Goal: Task Accomplishment & Management: Manage account settings

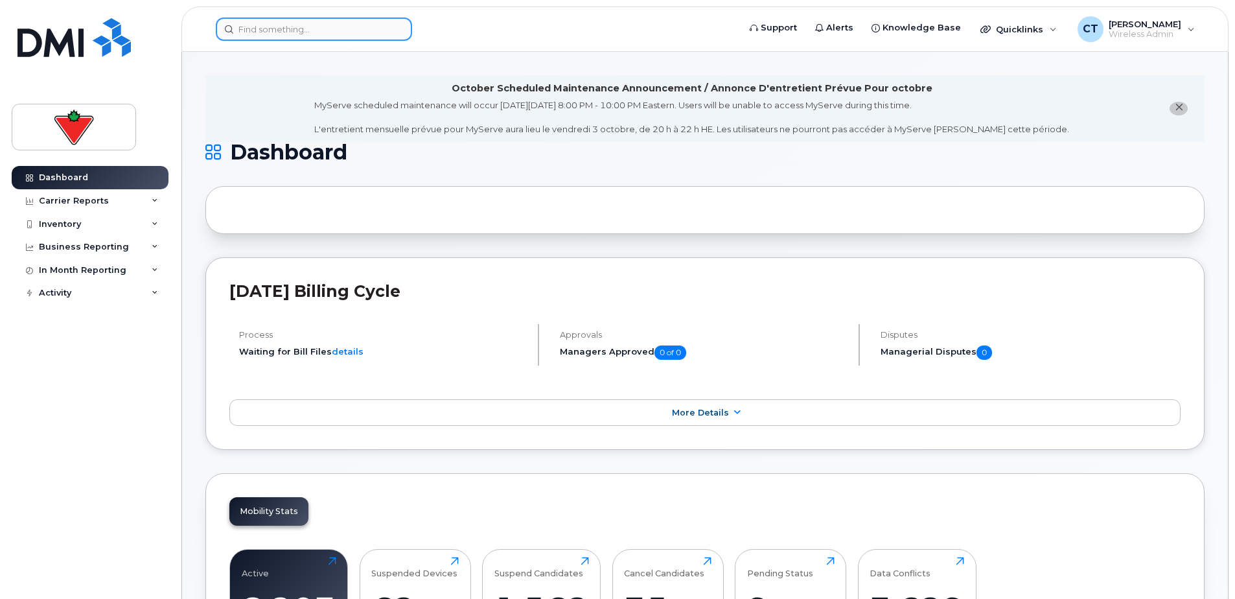
click at [317, 29] on input at bounding box center [314, 28] width 196 height 23
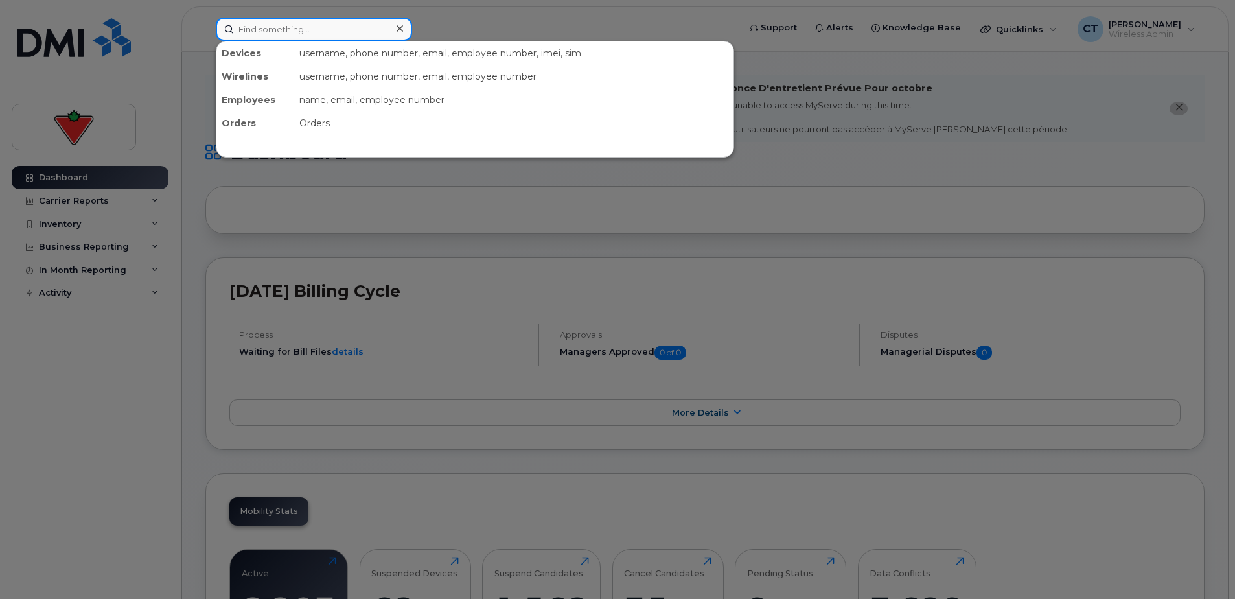
paste input "647 821 5518"
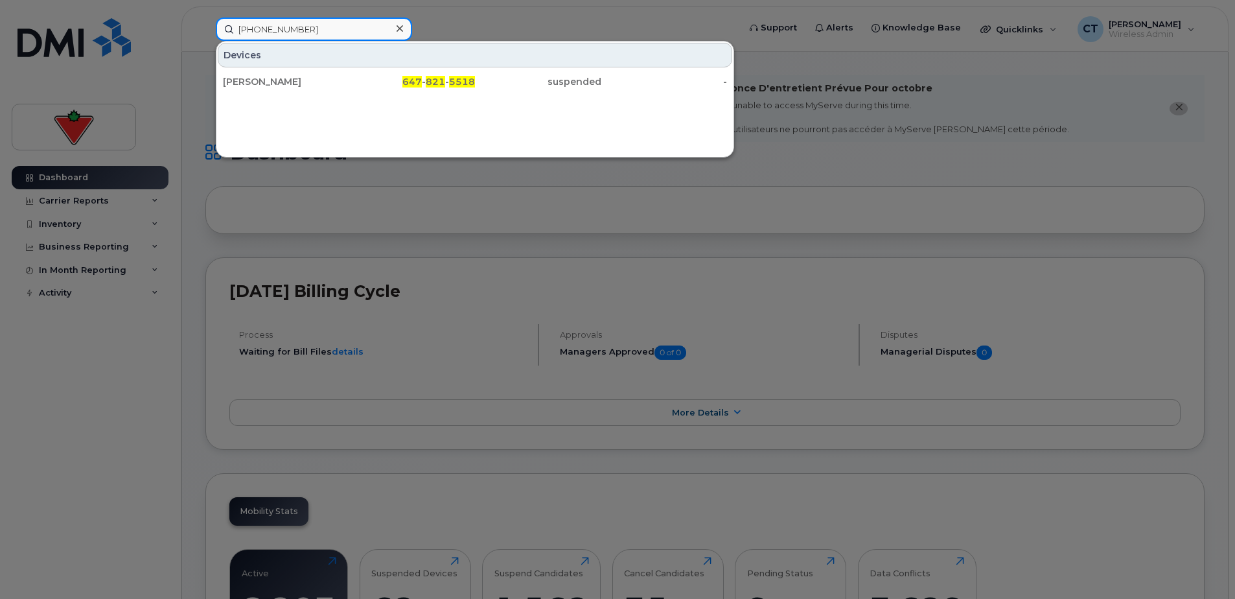
type input "647 821 5518"
click at [354, 86] on div "647 - 821 - 5518" at bounding box center [412, 81] width 126 height 13
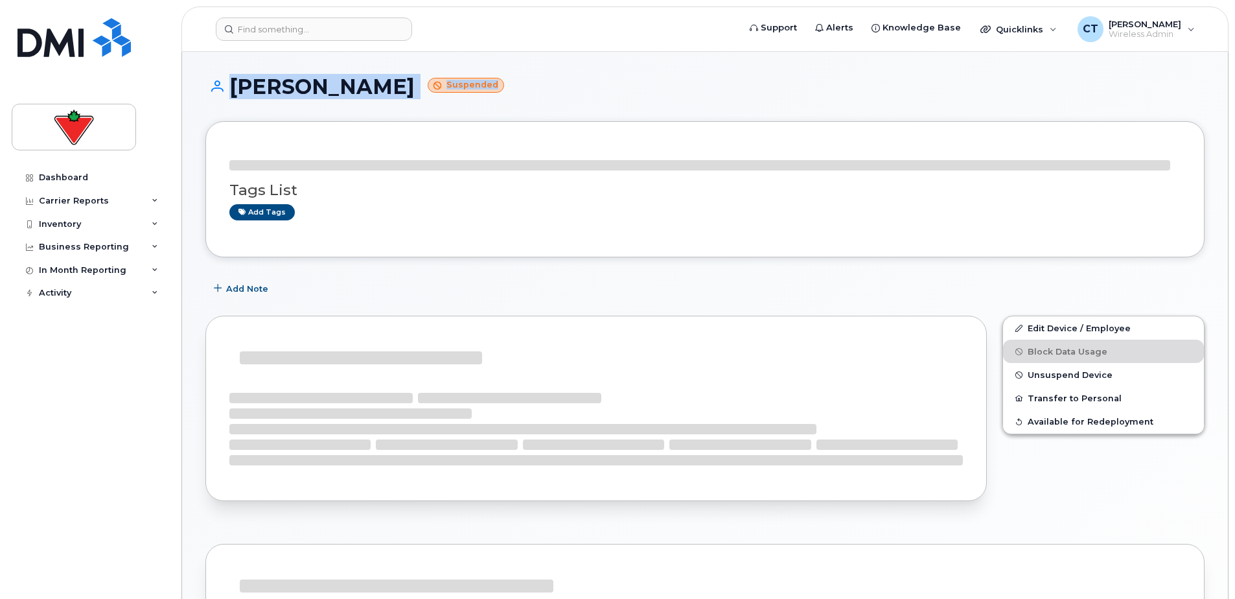
drag, startPoint x: 245, startPoint y: 76, endPoint x: 585, endPoint y: 90, distance: 340.6
click at [585, 90] on div "John Martin Suspended Tags List Add tags Add Note Edit Device / Employee Block …" at bounding box center [705, 514] width 1046 height 925
drag, startPoint x: 585, startPoint y: 90, endPoint x: 605, endPoint y: 84, distance: 20.3
click at [605, 84] on h1 "John Martin Suspended" at bounding box center [704, 86] width 999 height 23
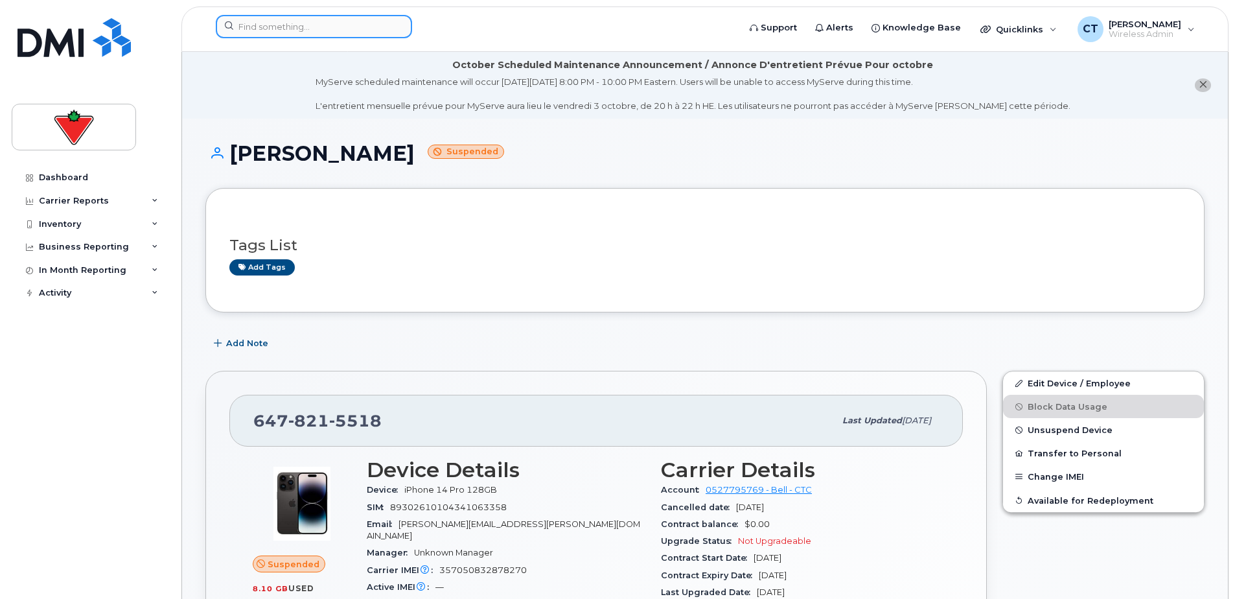
drag, startPoint x: 303, startPoint y: 21, endPoint x: 318, endPoint y: 21, distance: 15.6
click at [303, 21] on input at bounding box center [314, 26] width 196 height 23
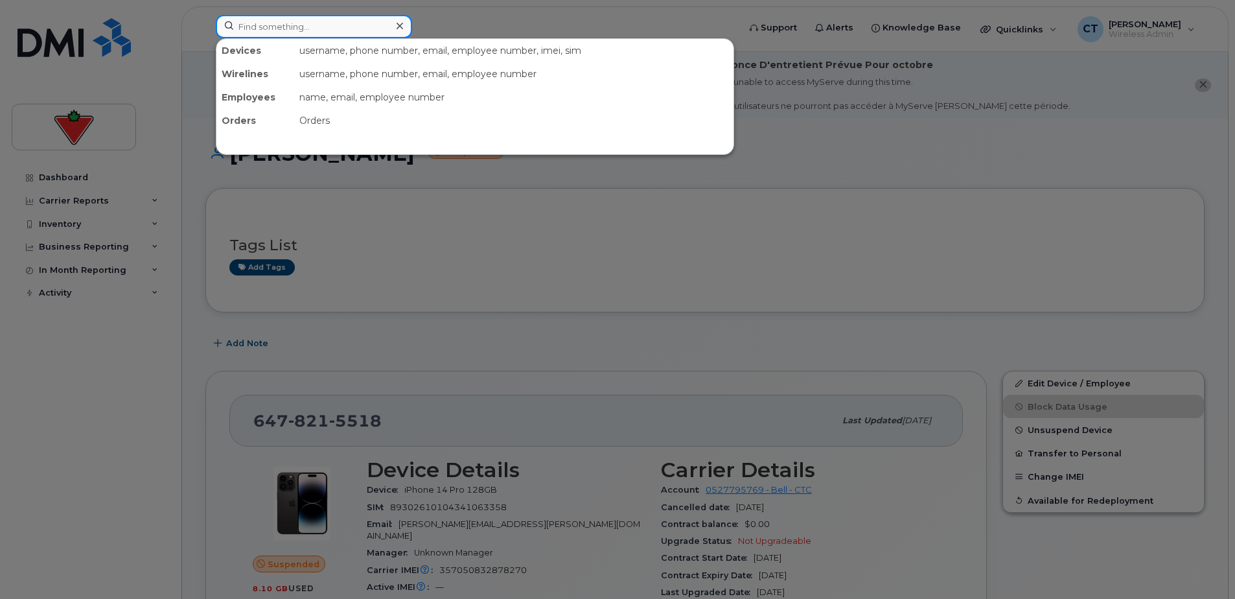
paste input "289-968-5401"
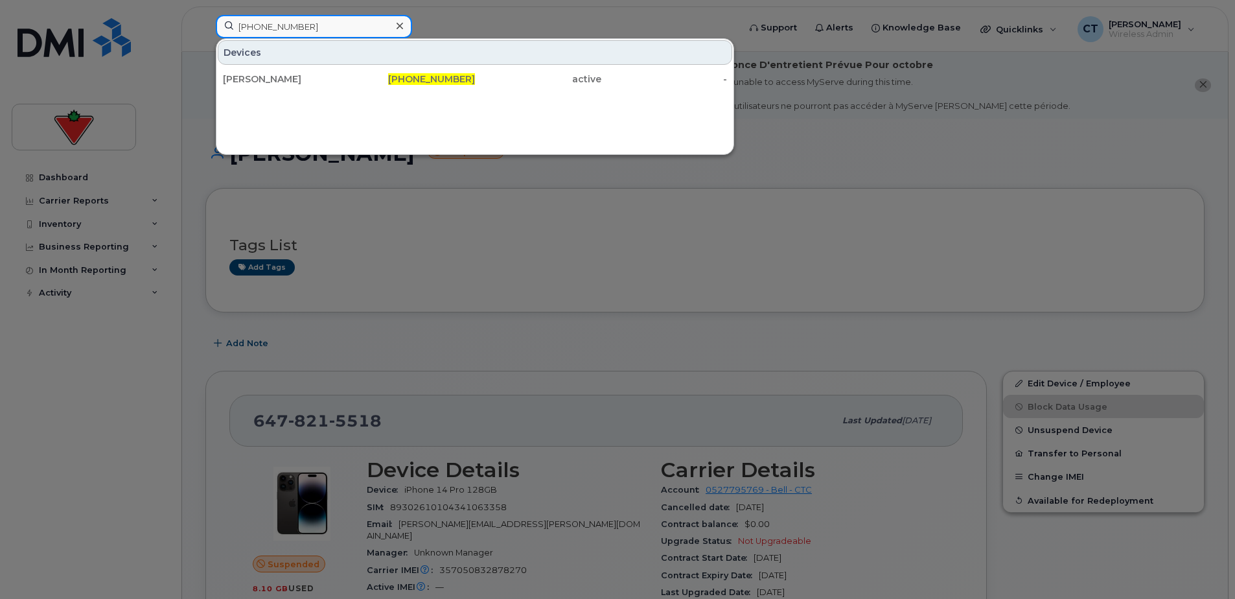
type input "289-968-5401"
click at [377, 81] on div "289-968-5401" at bounding box center [412, 79] width 126 height 13
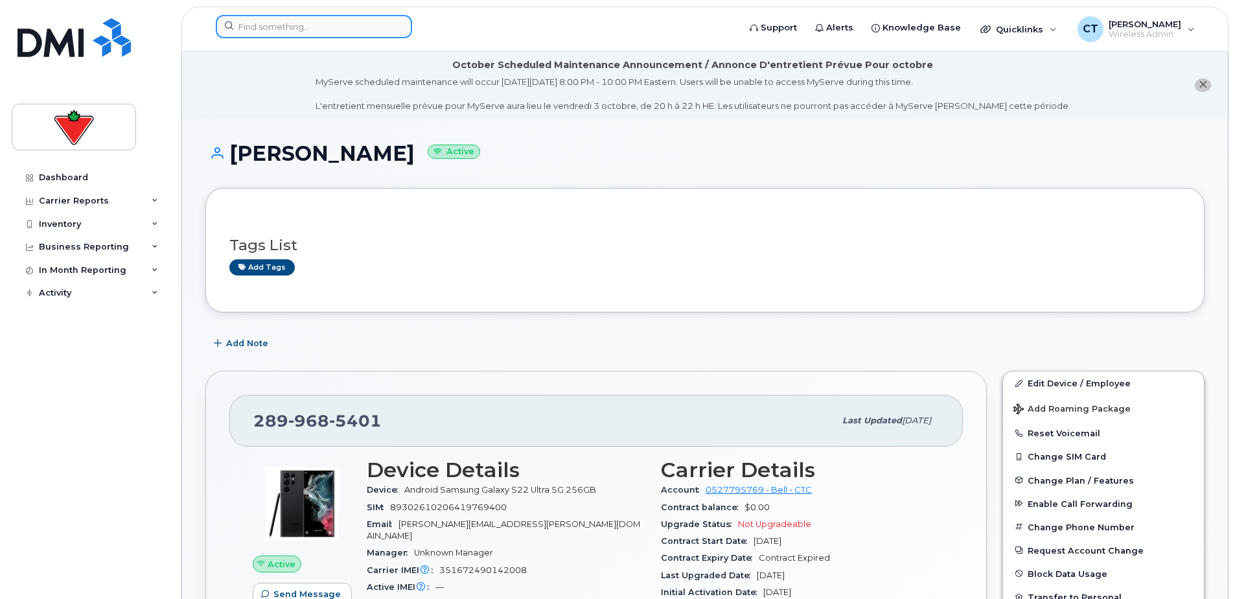
click at [324, 23] on input at bounding box center [314, 26] width 196 height 23
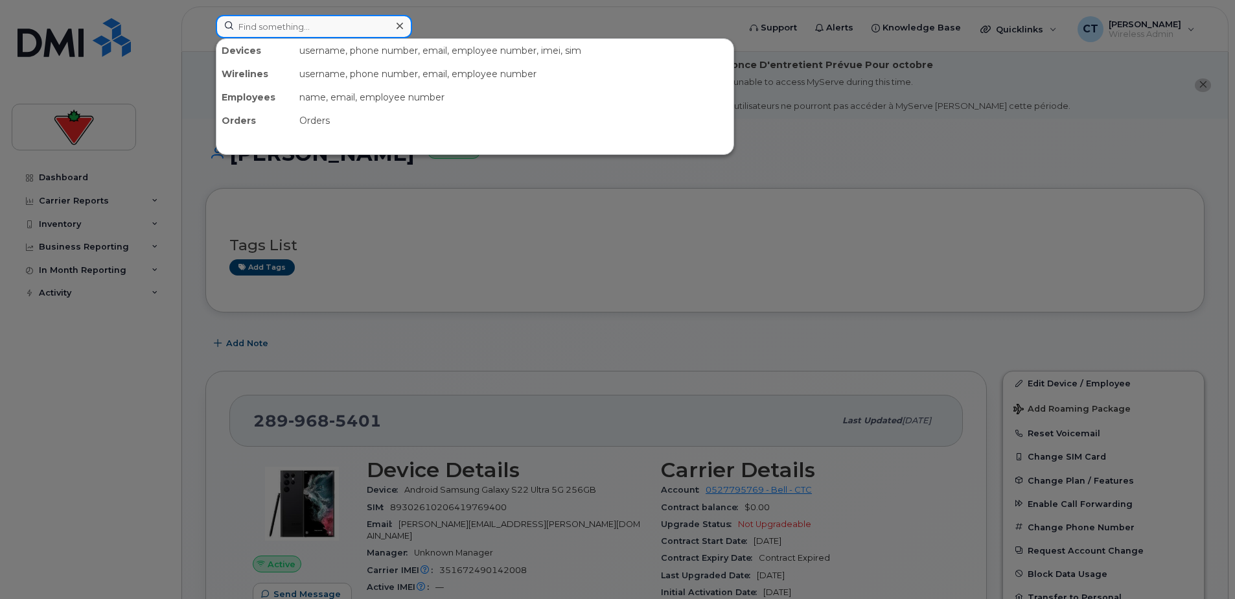
paste input "[PHONE_NUMBER]"
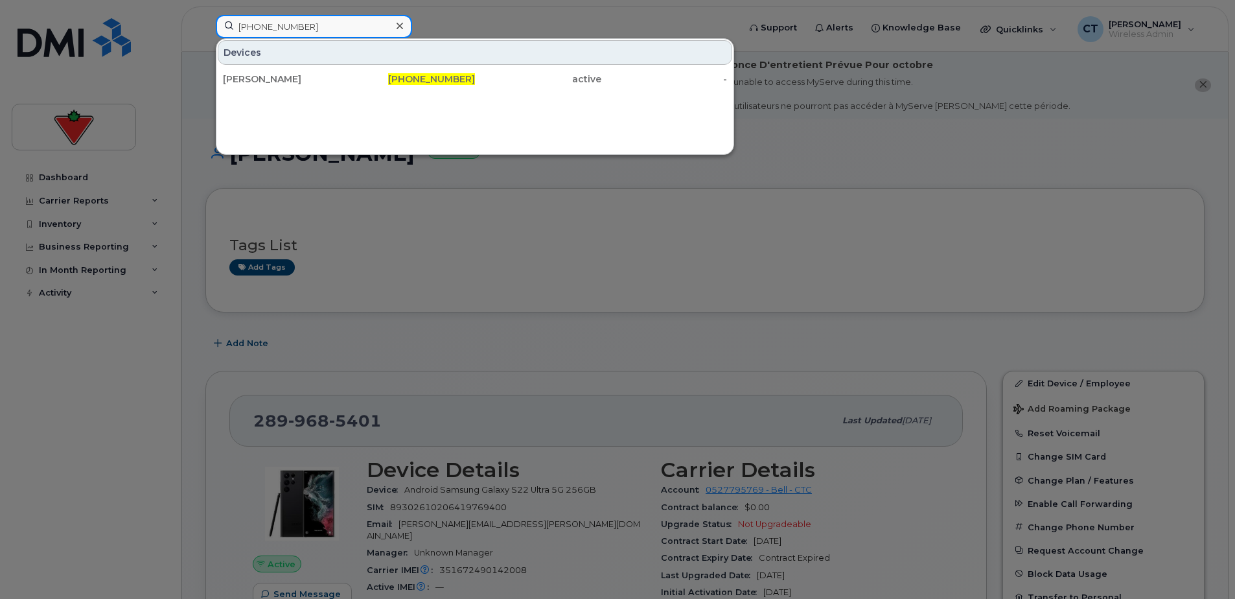
type input "[PHONE_NUMBER]"
click at [456, 79] on span "514-605-6442" at bounding box center [431, 79] width 87 height 12
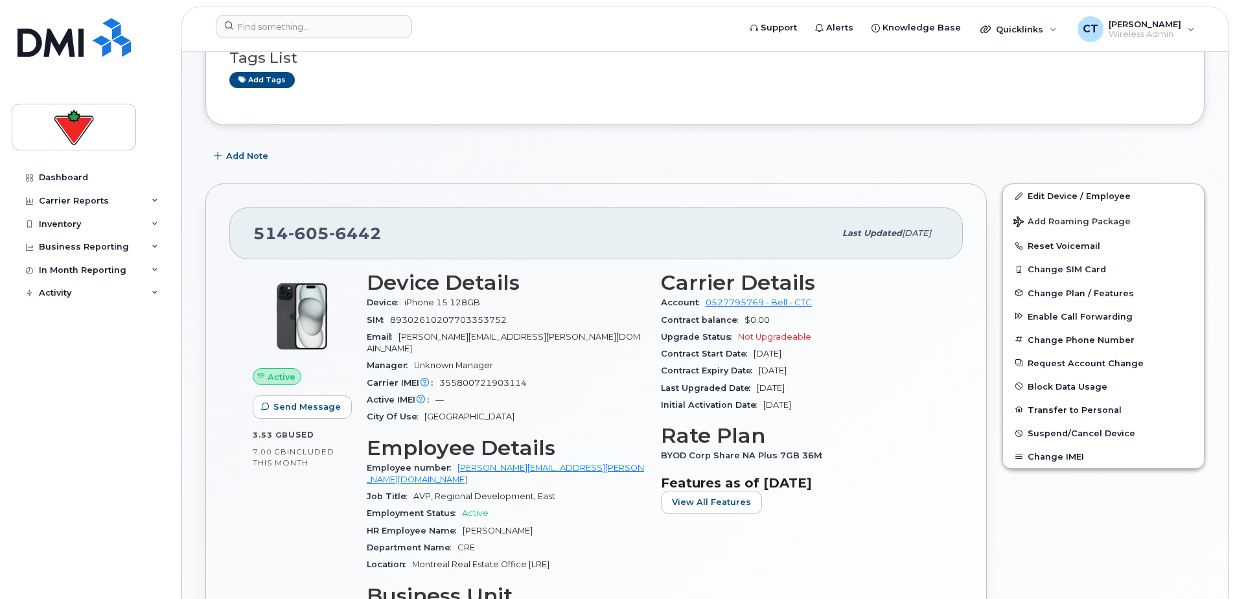
scroll to position [194, 0]
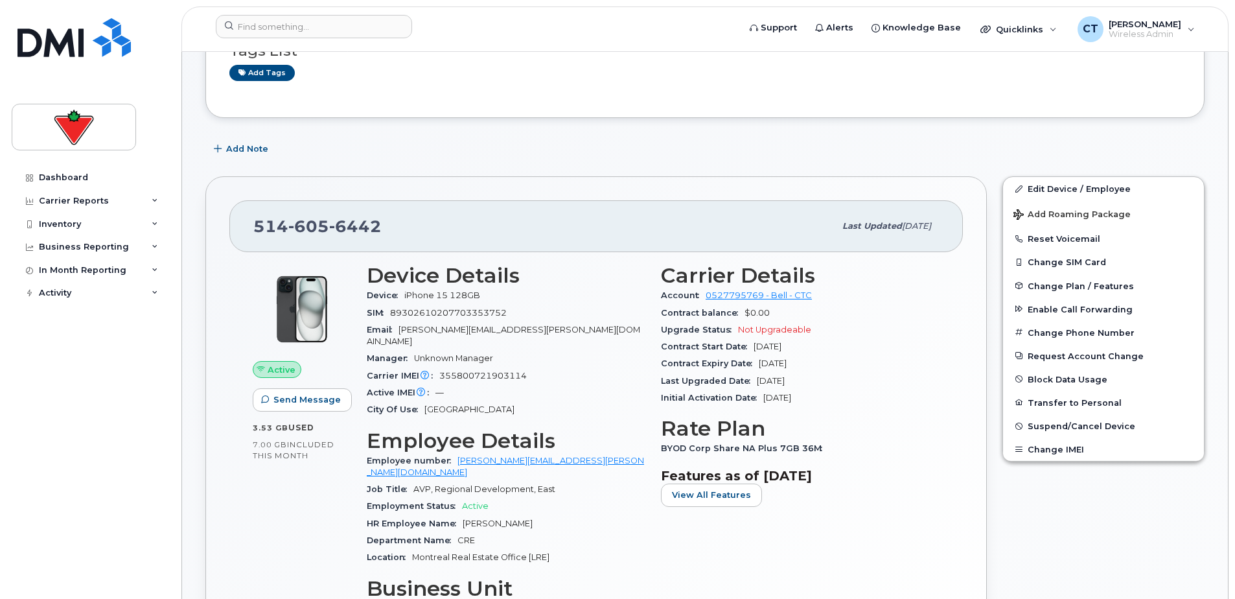
click at [1060, 399] on button "Transfer to Personal" at bounding box center [1103, 402] width 201 height 23
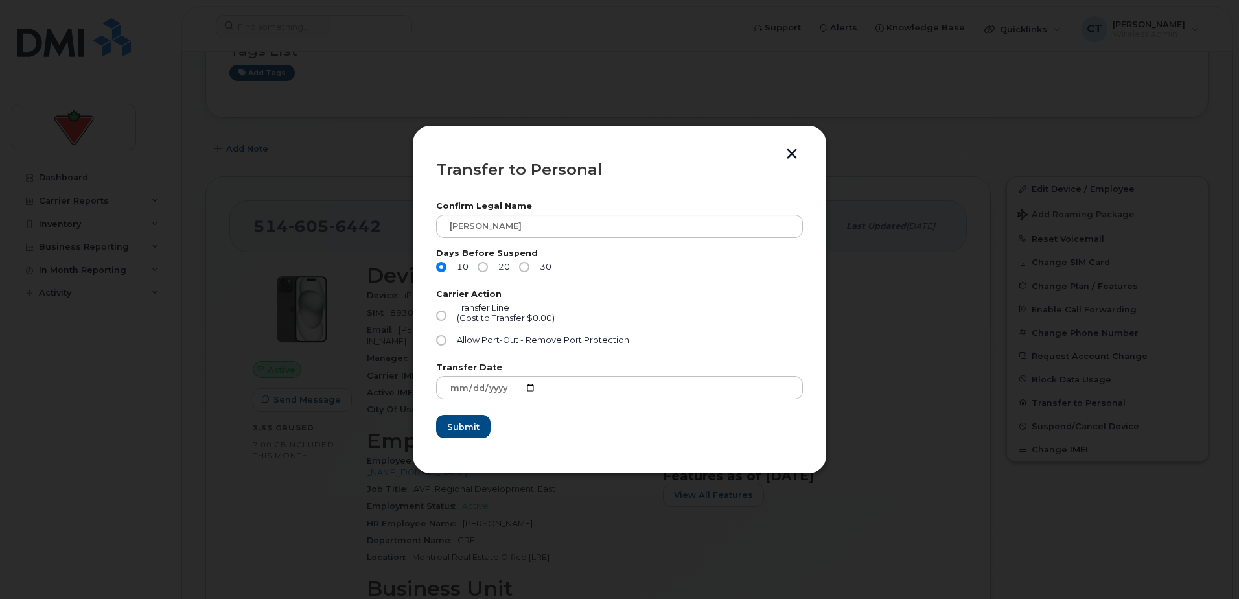
click at [447, 314] on label "Transfer Line (Cost to Transfer $0.00)" at bounding box center [495, 316] width 119 height 26
click at [447, 314] on input "Transfer Line (Cost to Transfer $0.00)" at bounding box center [441, 315] width 10 height 10
radio input "true"
click at [465, 428] on span "Submit" at bounding box center [463, 427] width 32 height 12
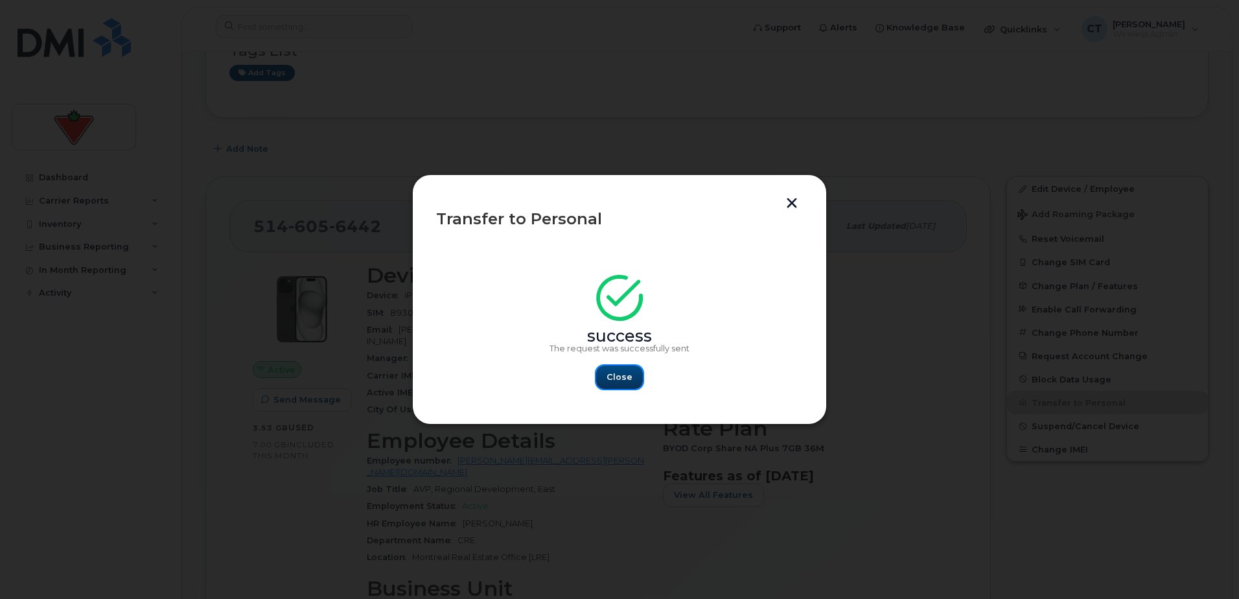
click at [629, 368] on button "Close" at bounding box center [619, 377] width 47 height 23
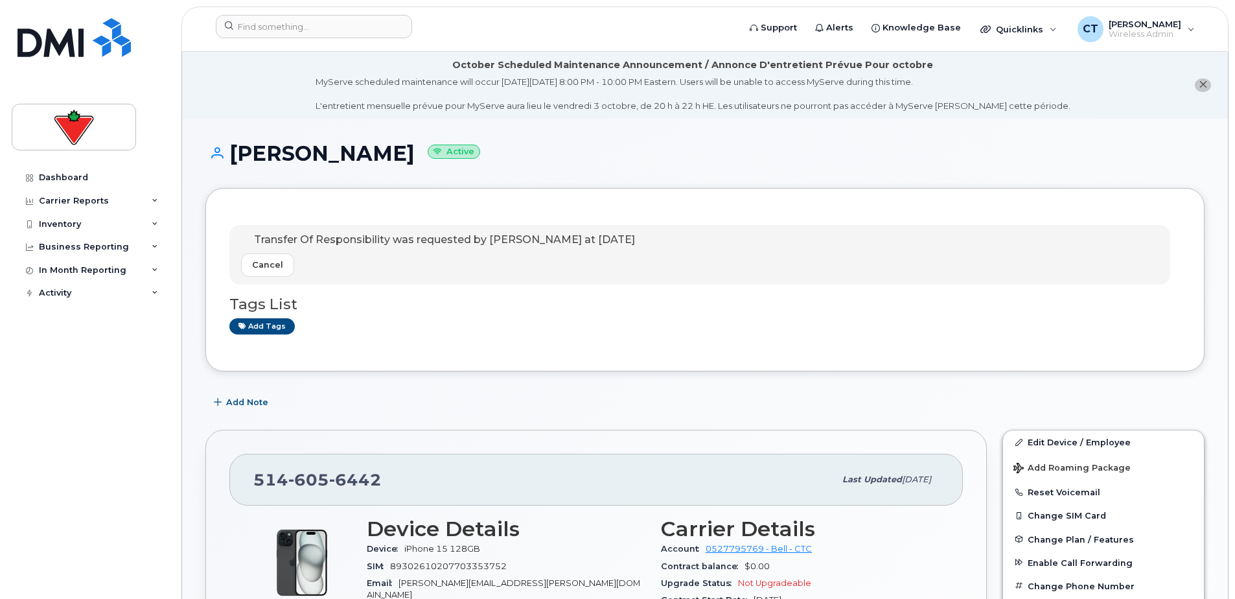
click at [353, 237] on span "Transfer Of Responsibility was requested by [PERSON_NAME] at [DATE]" at bounding box center [444, 239] width 381 height 12
copy div "Transfer Of Responsibility was requested by [PERSON_NAME] at [DATE] Cancel"
click at [253, 399] on span "Add Note" at bounding box center [247, 402] width 42 height 12
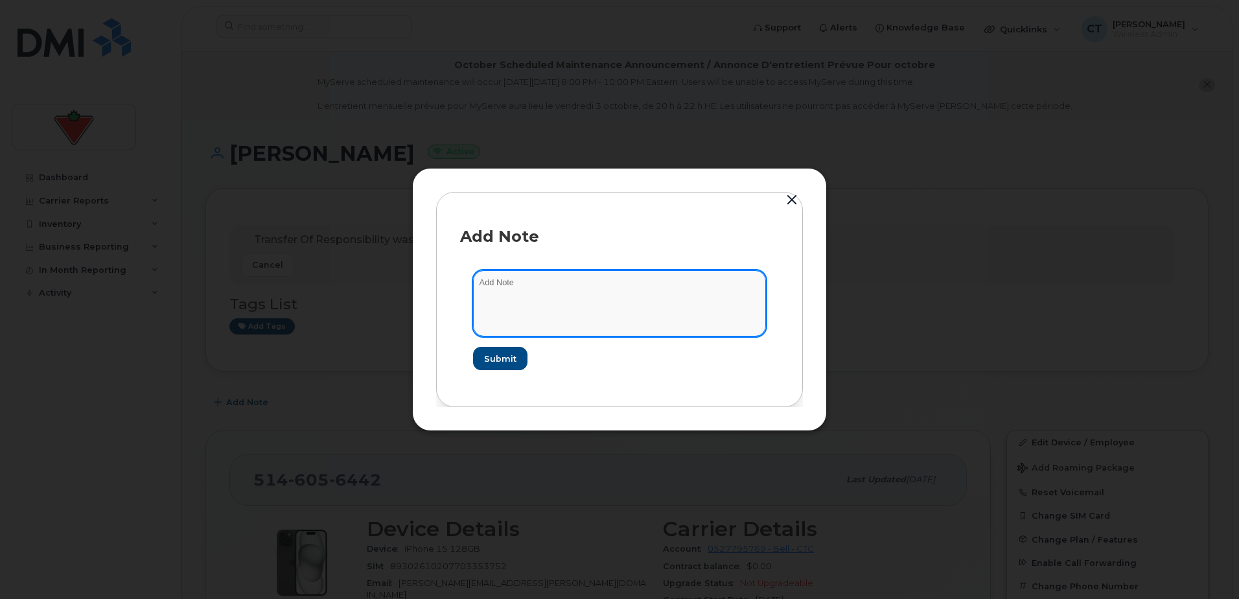
click at [555, 312] on textarea at bounding box center [619, 303] width 293 height 66
paste textarea "Transfer Of Responsibility was requested by Chad Tardif at Sep 24, 2025"
type textarea "Transfer Of Responsibility was requested by Chad Tardif at Sep 24, 2025"
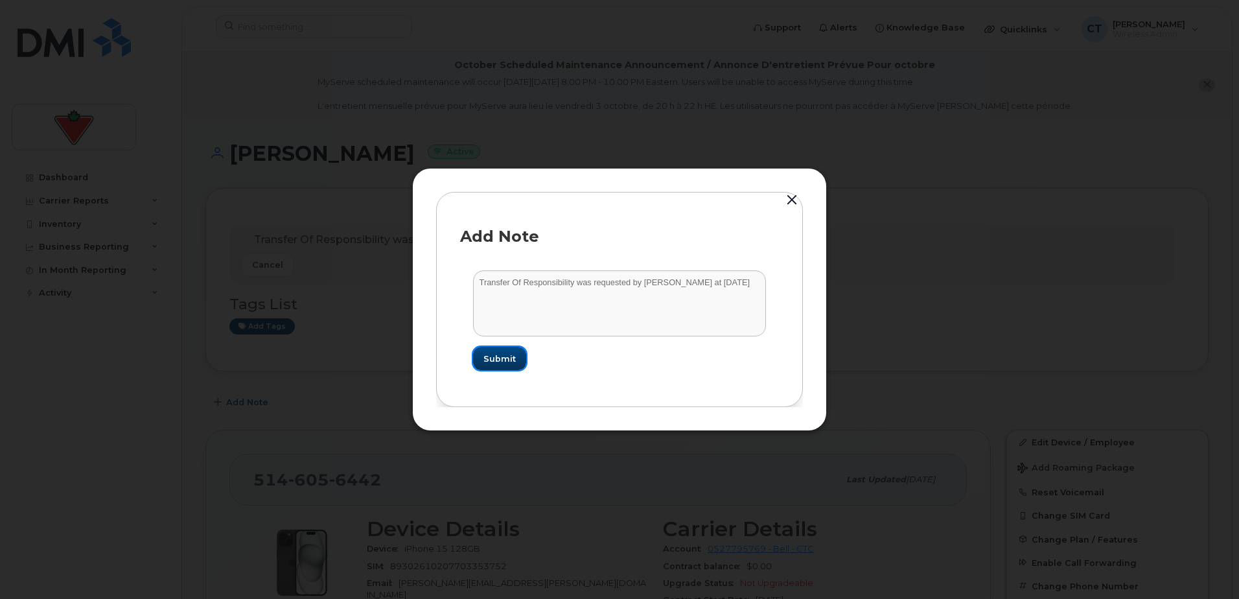
click at [504, 365] on button "Submit" at bounding box center [499, 358] width 53 height 23
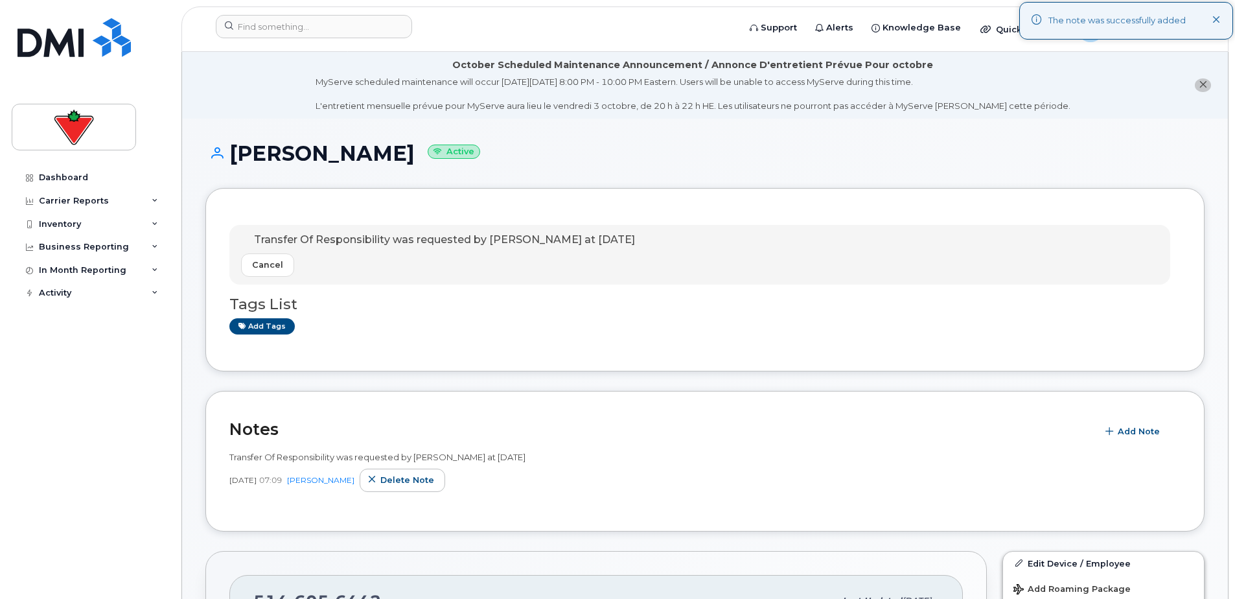
click at [287, 109] on li "October Scheduled Maintenance Announcement / Annonce D'entretient Prévue Pour o…" at bounding box center [705, 85] width 1046 height 67
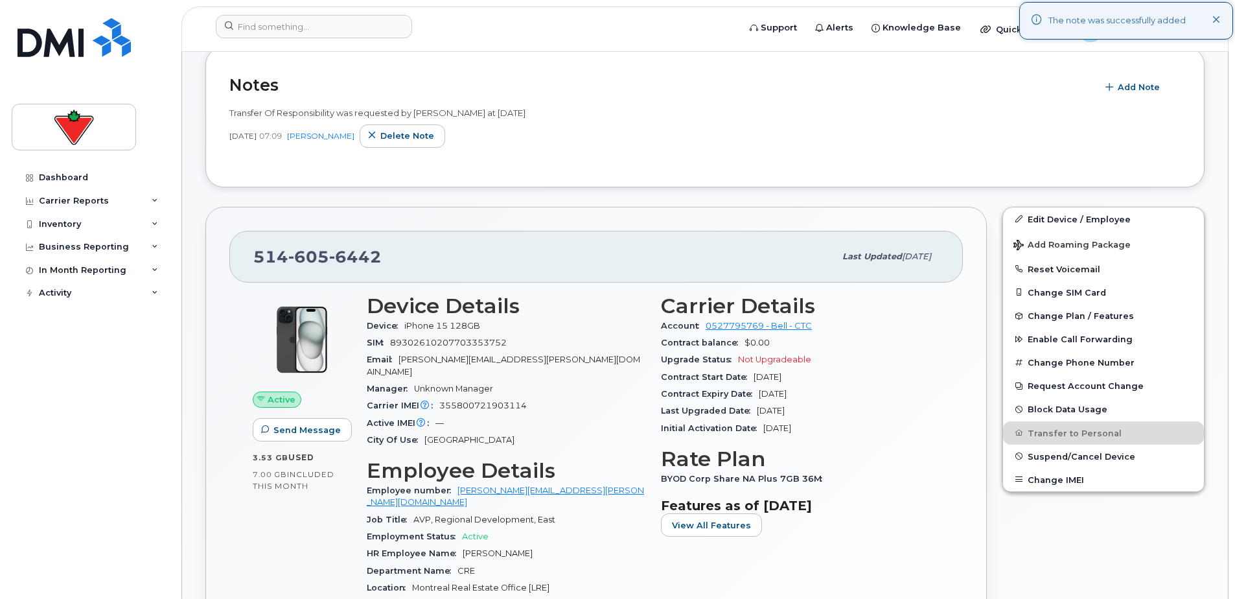
scroll to position [389, 0]
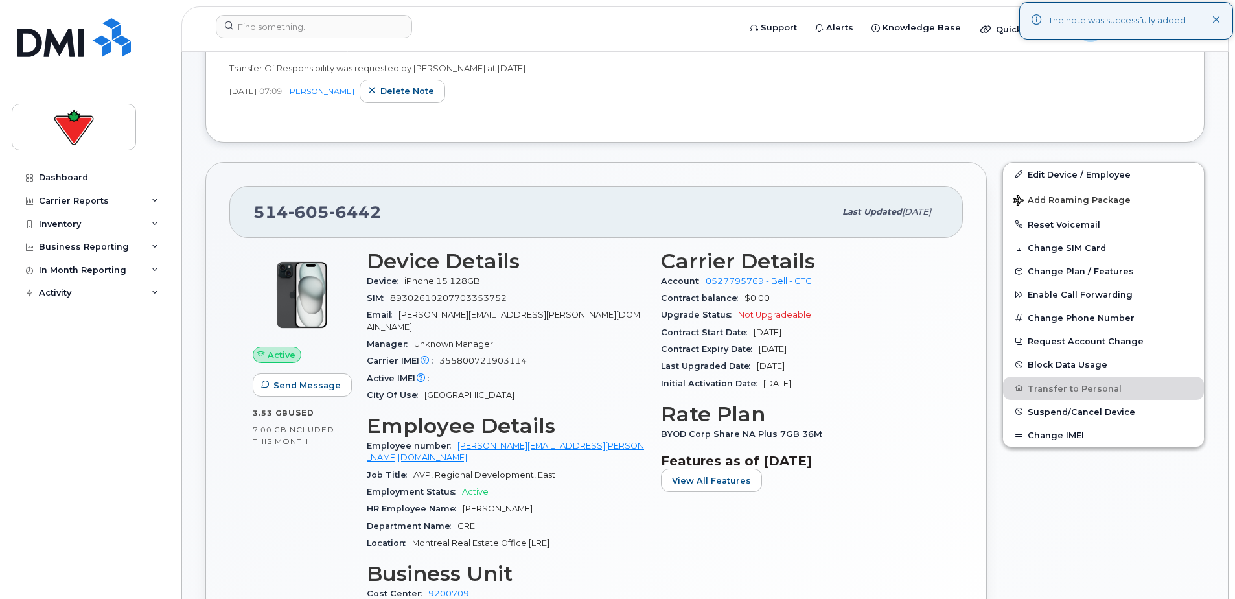
click at [1086, 509] on div "Edit Device / Employee Add Roaming Package Reset Voicemail Change SIM Card Chan…" at bounding box center [1104, 439] width 218 height 571
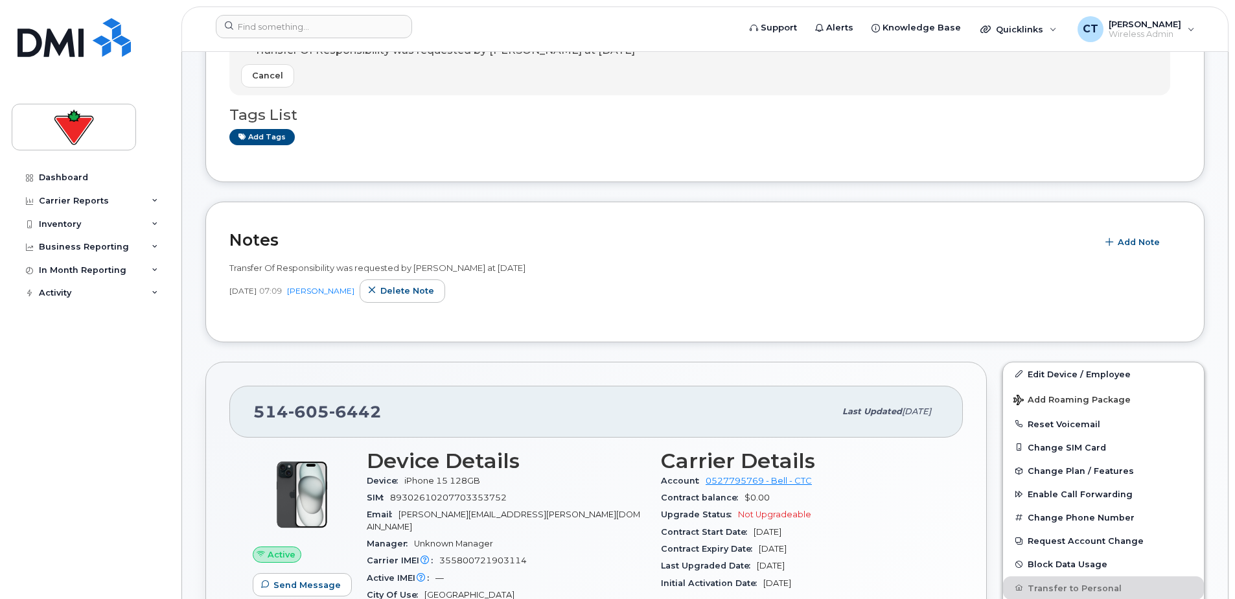
scroll to position [194, 0]
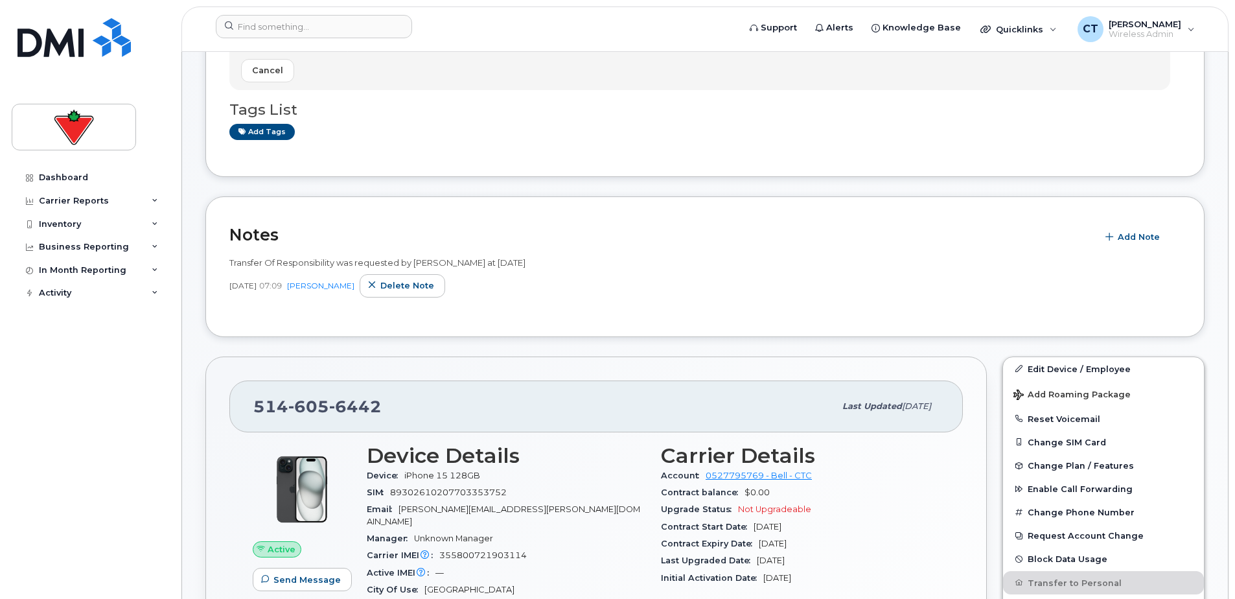
click at [304, 416] on span "605" at bounding box center [308, 406] width 41 height 19
click at [305, 414] on span "605" at bounding box center [308, 406] width 41 height 19
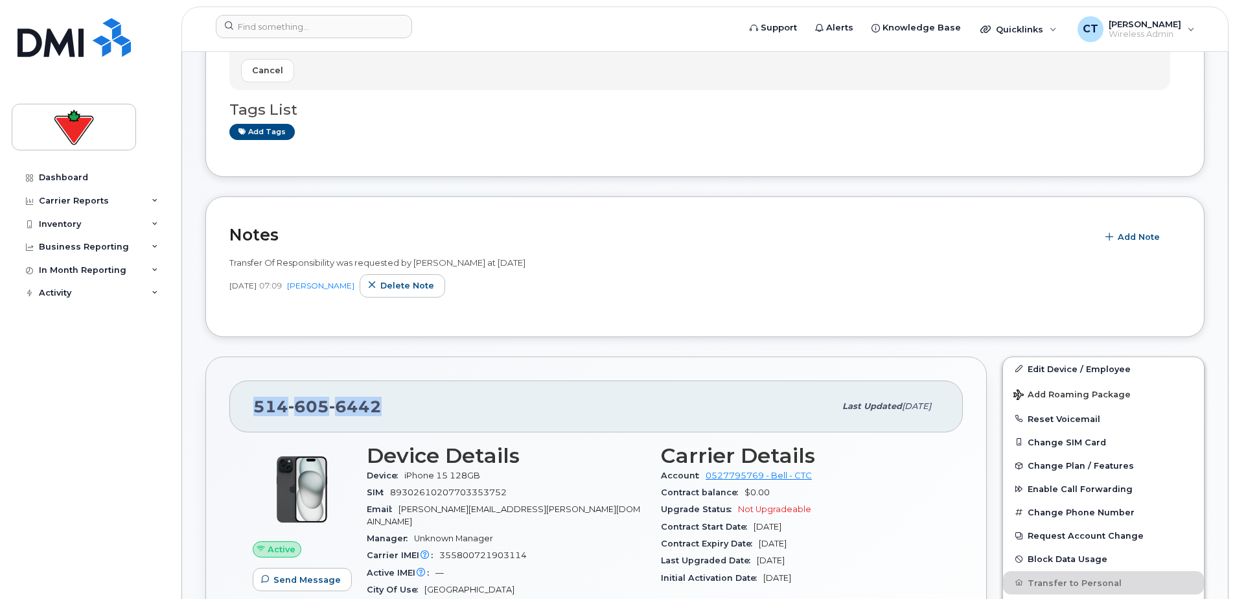
click at [366, 30] on input at bounding box center [314, 26] width 196 height 23
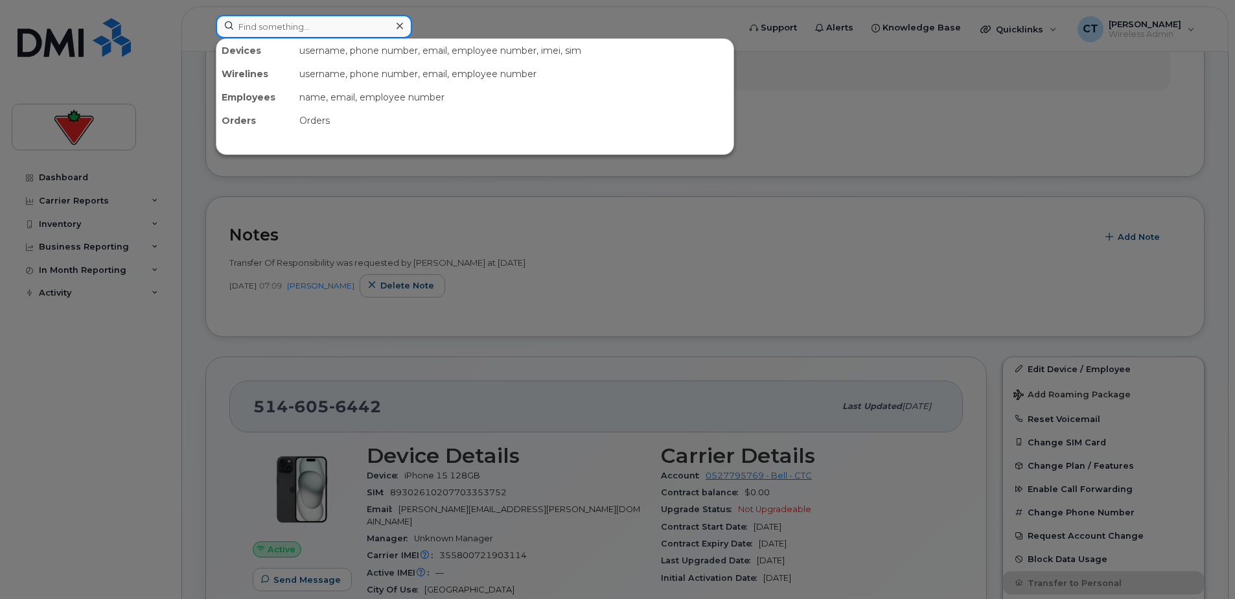
paste input "647-338-0264"
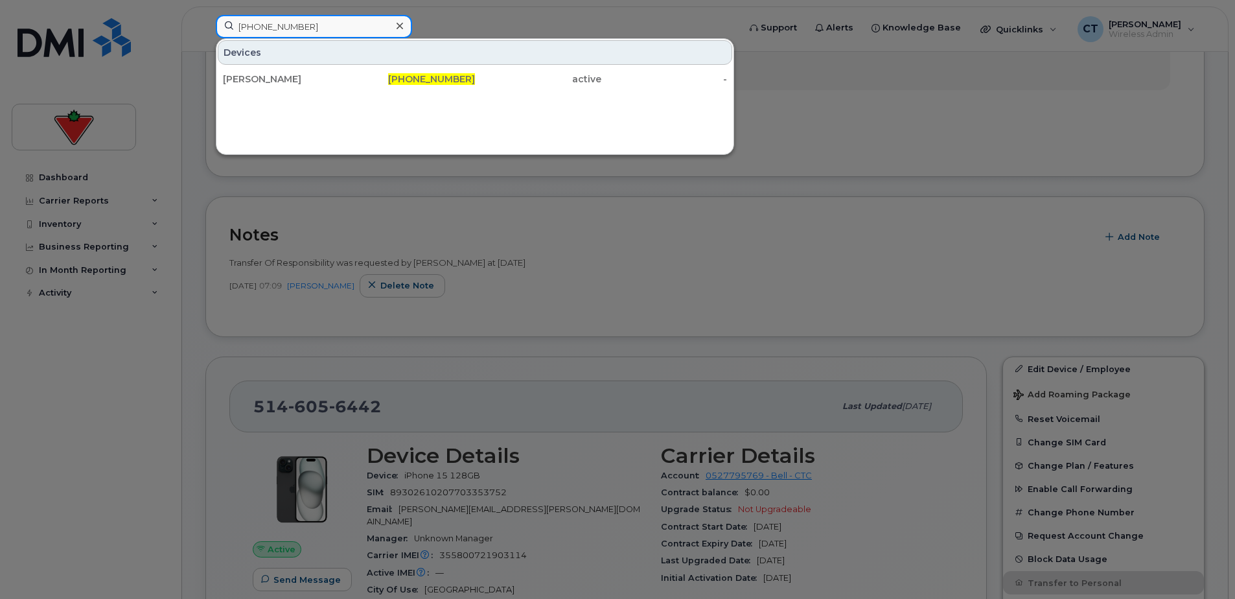
type input "647-338-0264"
click at [345, 71] on div "Brian Milne" at bounding box center [286, 78] width 126 height 23
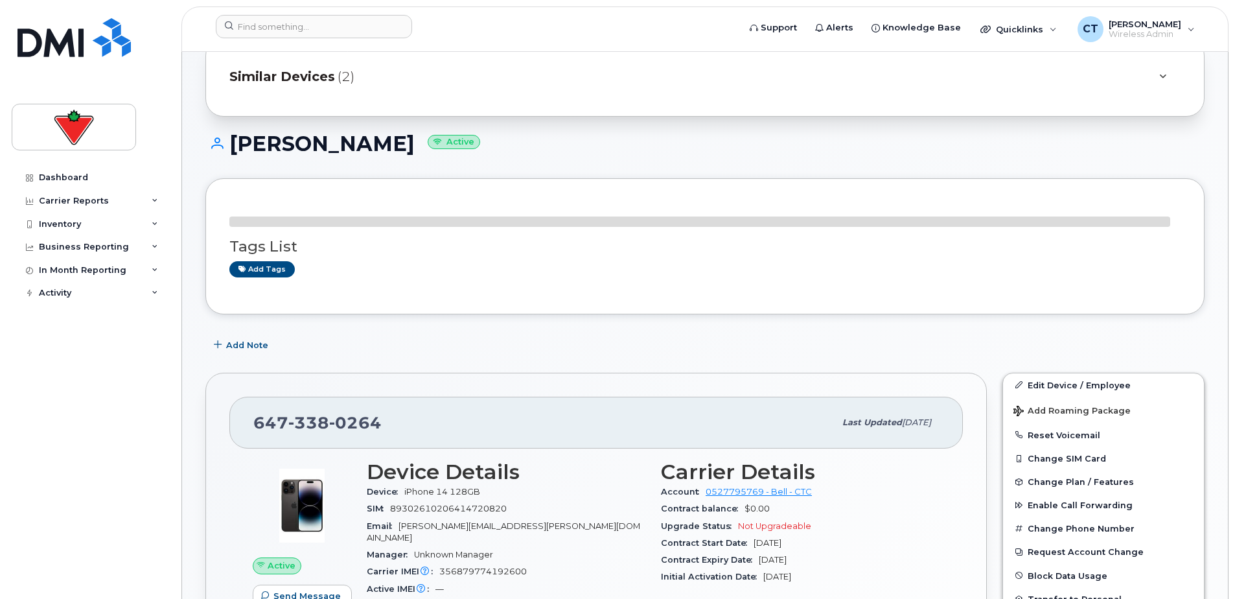
scroll to position [259, 0]
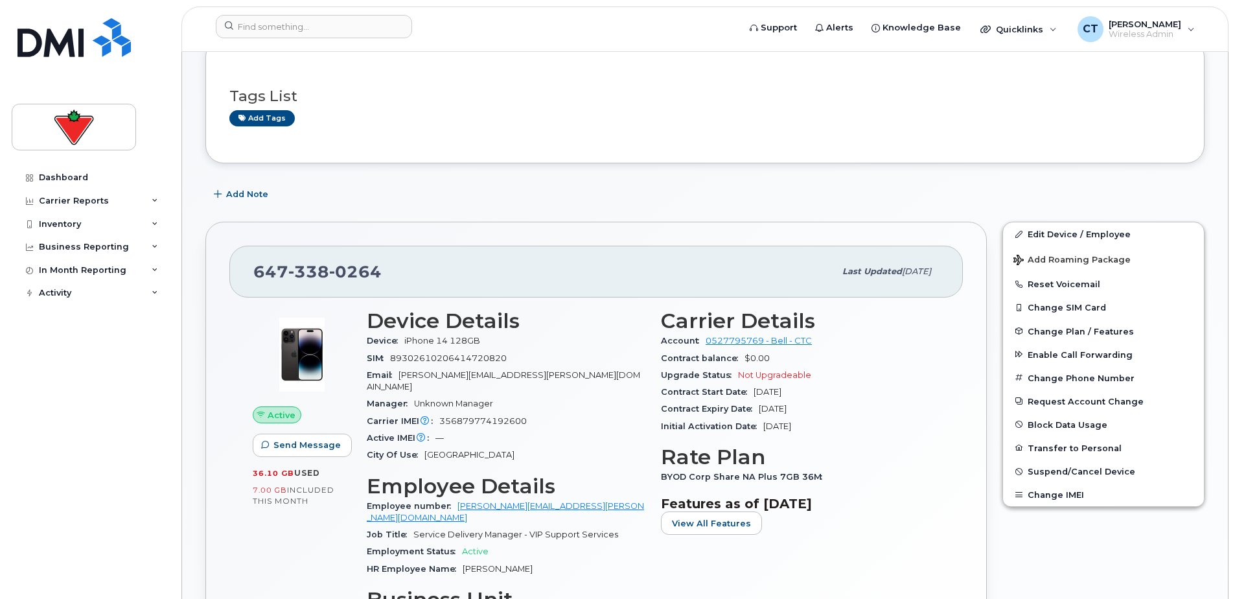
click at [1064, 447] on button "Transfer to Personal" at bounding box center [1103, 447] width 201 height 23
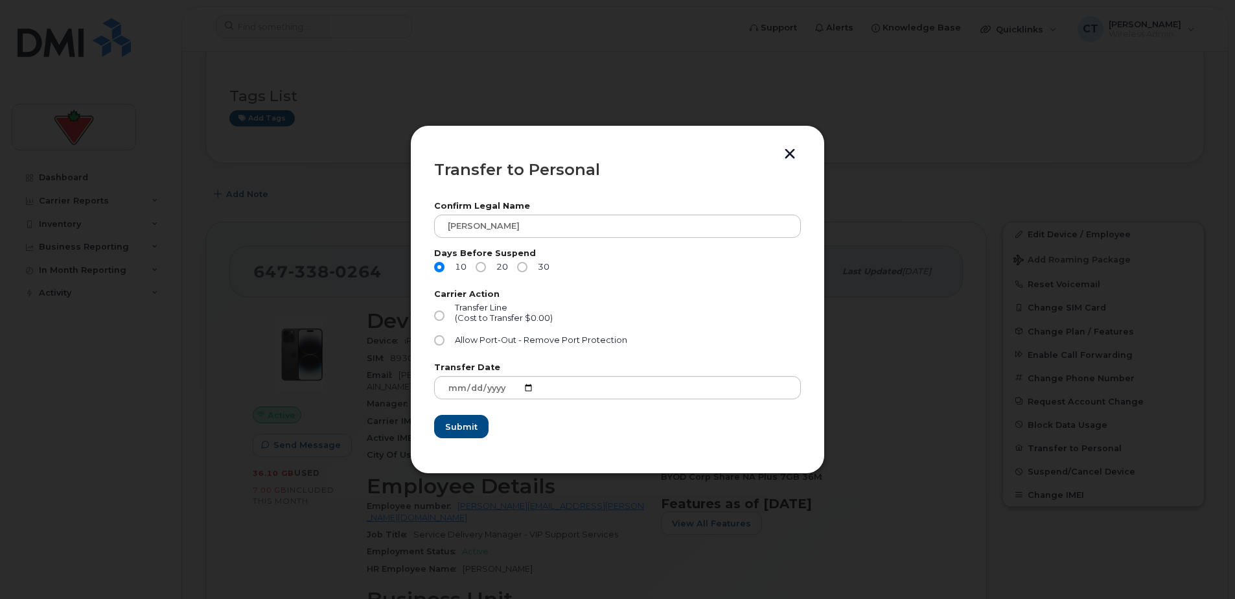
click at [438, 318] on input "Transfer Line (Cost to Transfer $0.00)" at bounding box center [439, 315] width 10 height 10
radio input "true"
click at [473, 430] on span "Submit" at bounding box center [461, 427] width 32 height 12
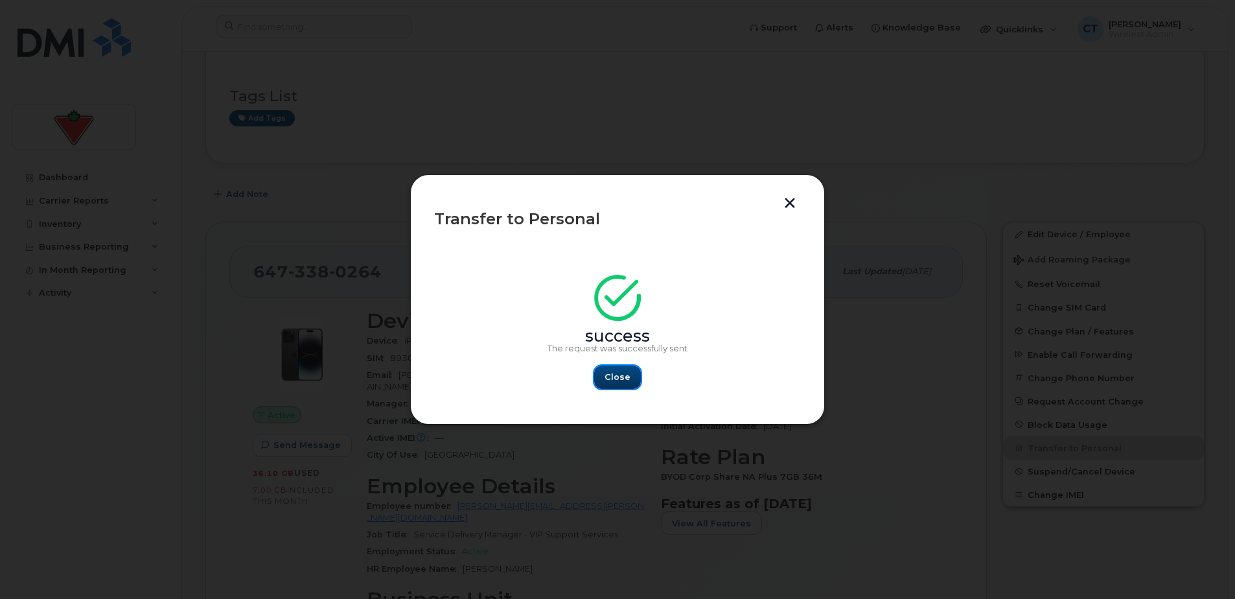
click at [631, 380] on button "Close" at bounding box center [617, 377] width 47 height 23
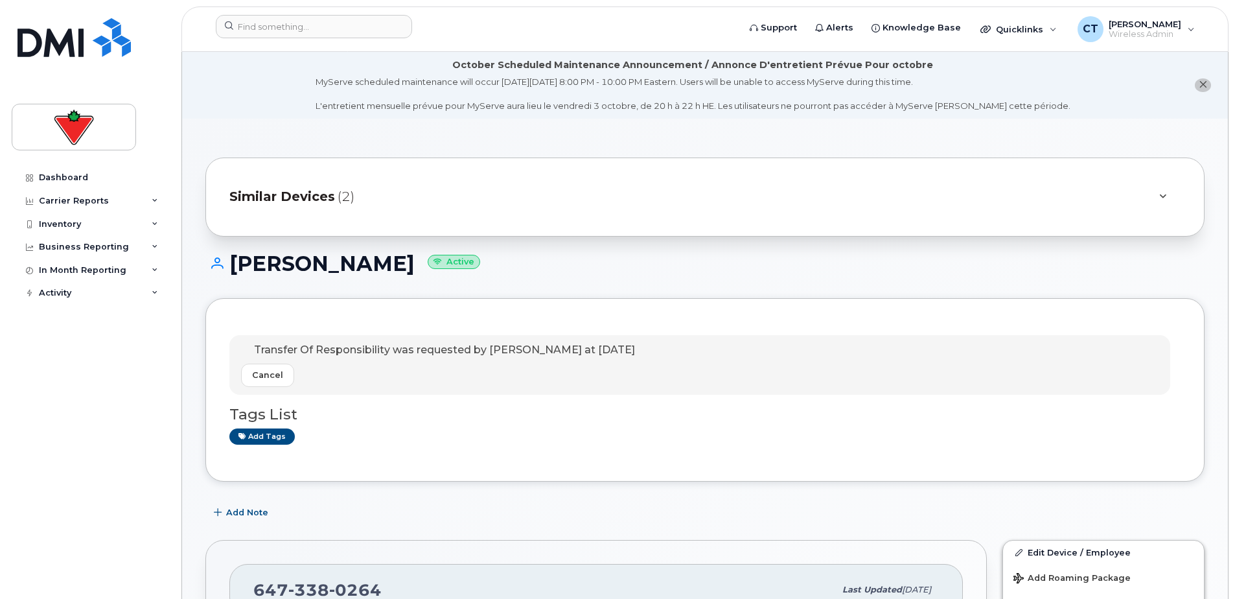
click at [485, 348] on span "Transfer Of Responsibility was requested by [PERSON_NAME] at [DATE]" at bounding box center [444, 350] width 381 height 12
click at [485, 348] on span "Transfer Of Responsibility was requested by Chad Tardif at Sep 24, 2025" at bounding box center [444, 350] width 381 height 12
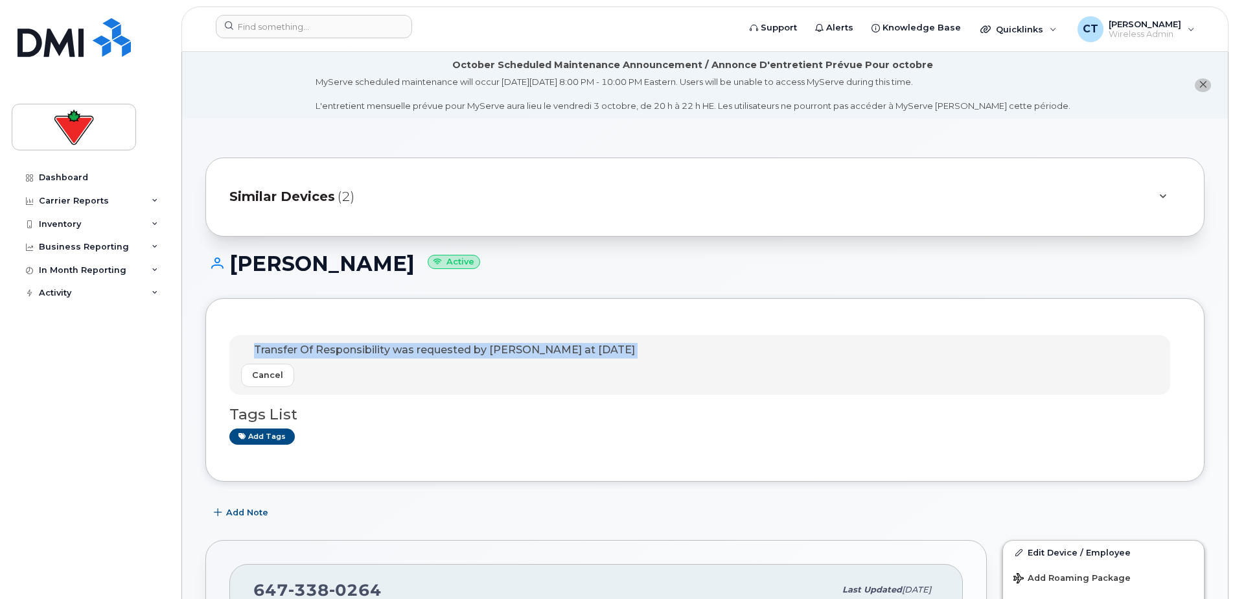
copy div "Transfer Of Responsibility was requested by Chad Tardif at Sep 24, 2025 Cancel"
click at [251, 509] on span "Add Note" at bounding box center [247, 512] width 42 height 12
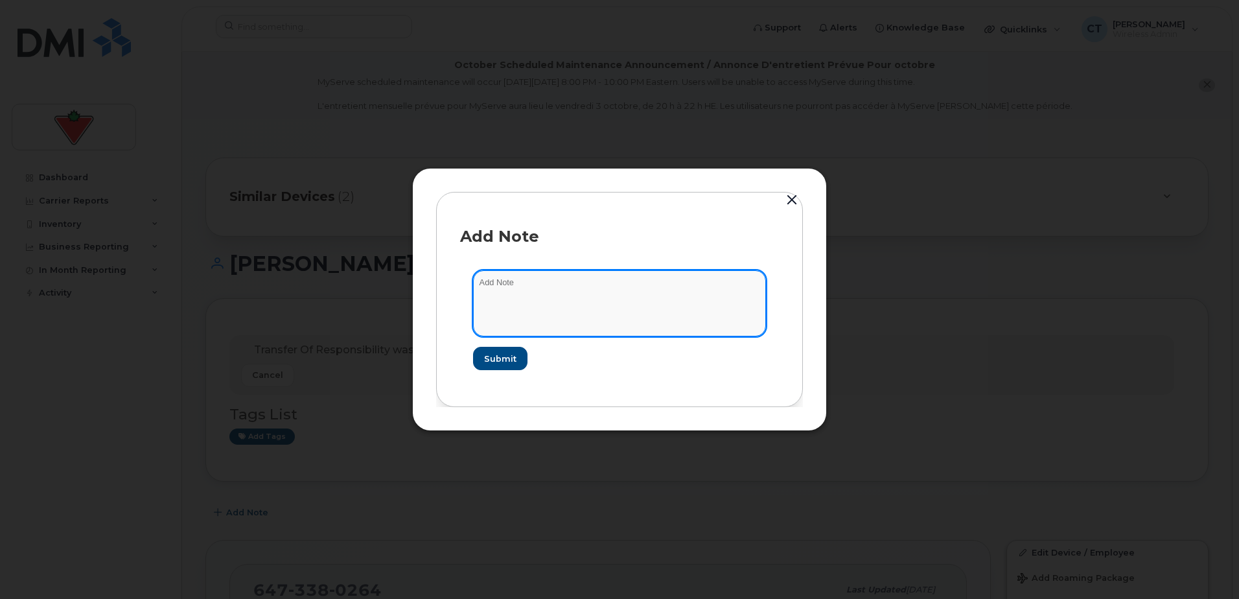
click at [583, 316] on textarea at bounding box center [619, 303] width 293 height 66
paste textarea "Transfer Of Responsibility was requested by Chad Tardif at Sep 24, 2025"
type textarea "Transfer Of Responsibility was requested by Chad Tardif at Sep 24, 2025"
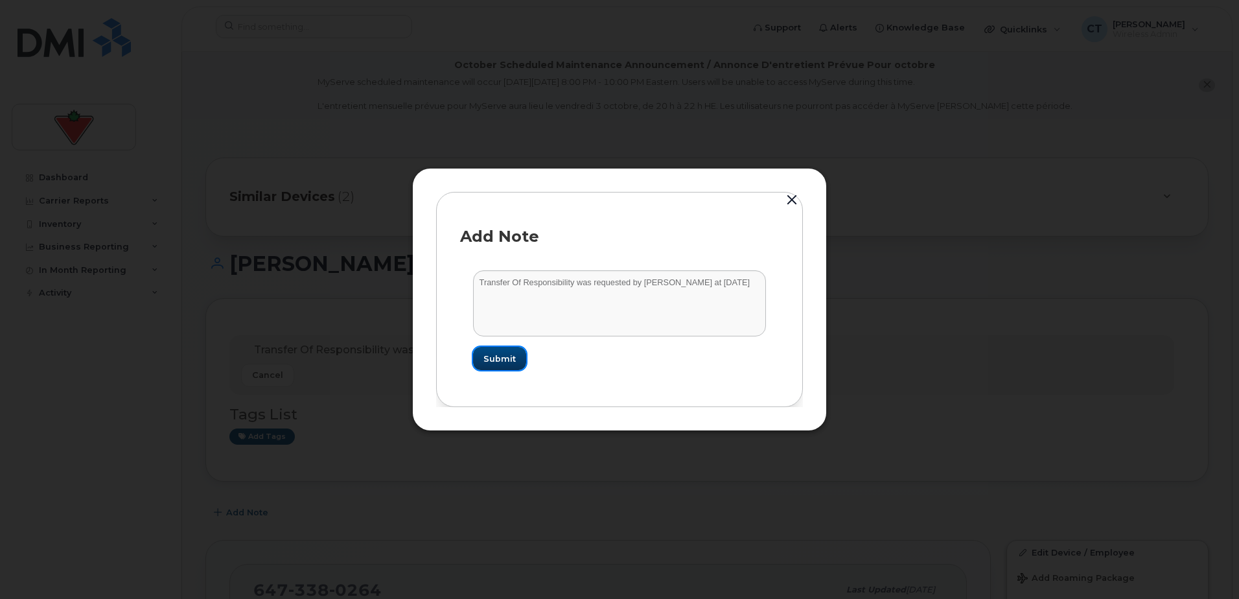
click at [493, 359] on span "Submit" at bounding box center [500, 359] width 32 height 12
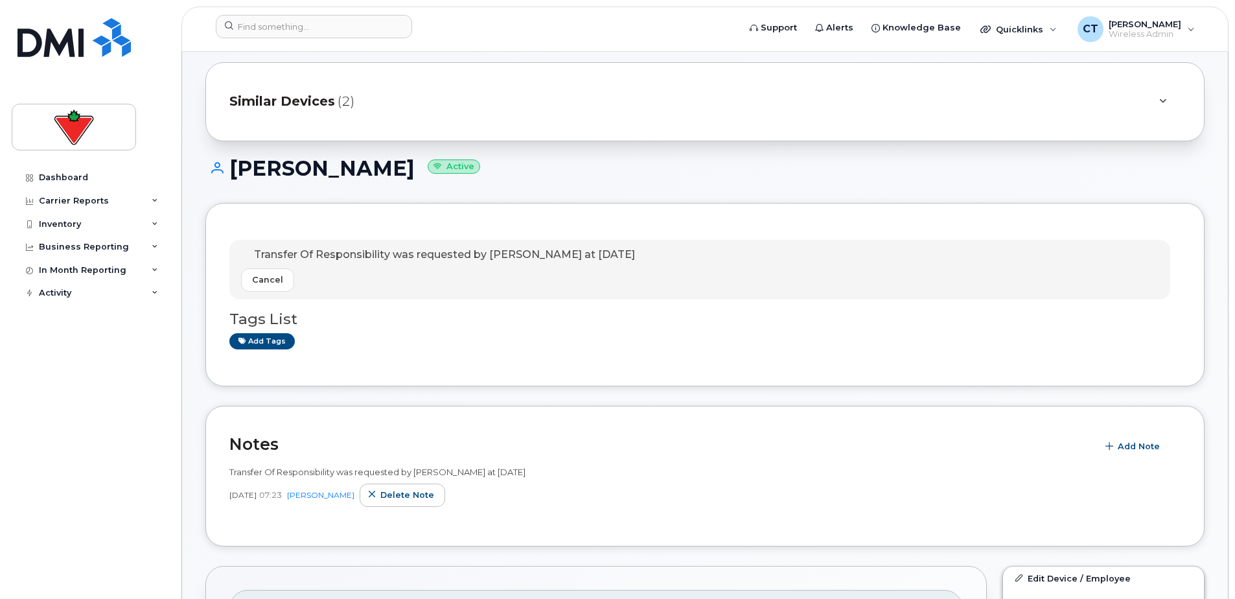
scroll to position [194, 0]
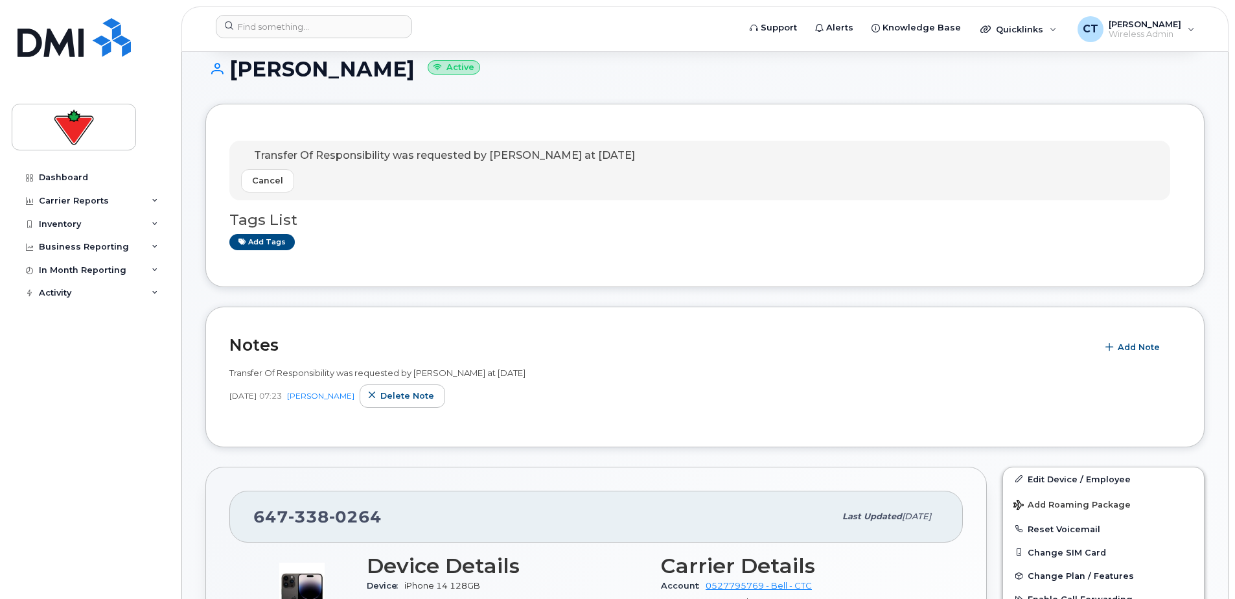
click at [301, 519] on span "338" at bounding box center [308, 516] width 41 height 19
copy span "647 338 0264"
click at [498, 276] on div "Transfer Of Responsibility was requested by Chad Tardif at Sep 24, 2025 Cancel …" at bounding box center [704, 195] width 999 height 183
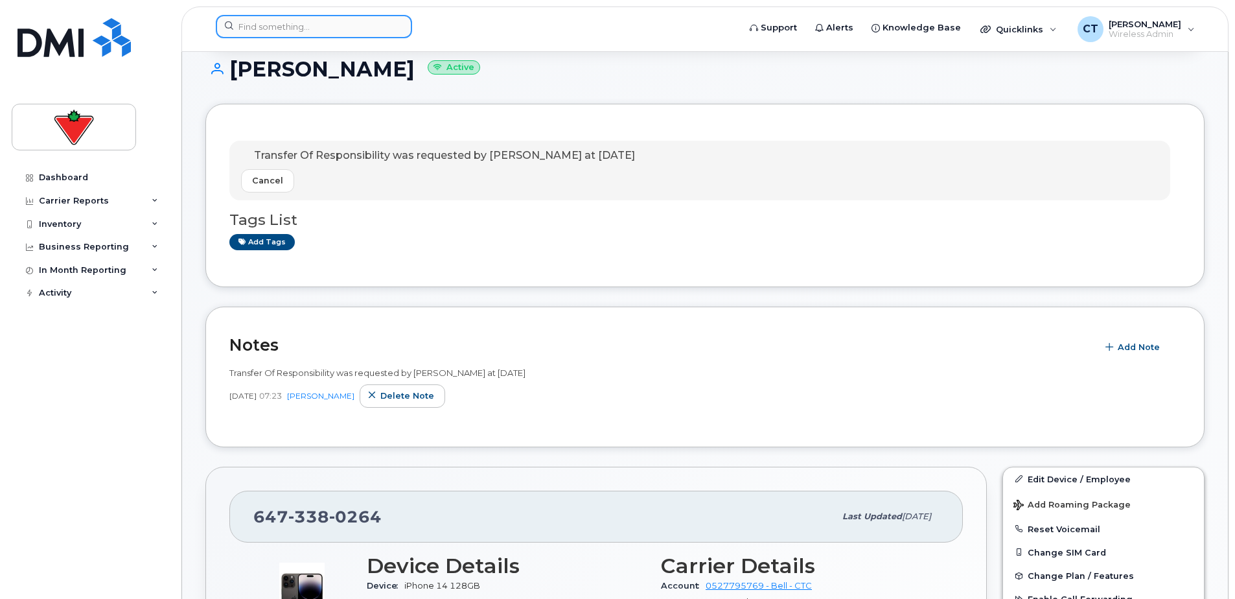
click at [274, 31] on input at bounding box center [314, 26] width 196 height 23
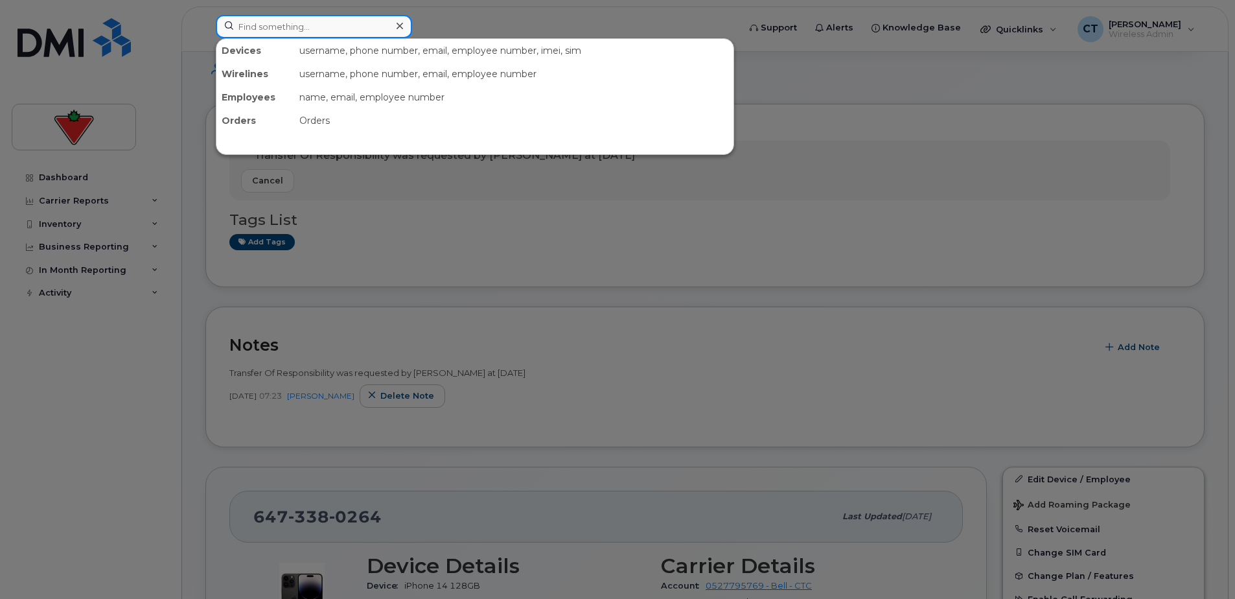
paste input "343-429-5120"
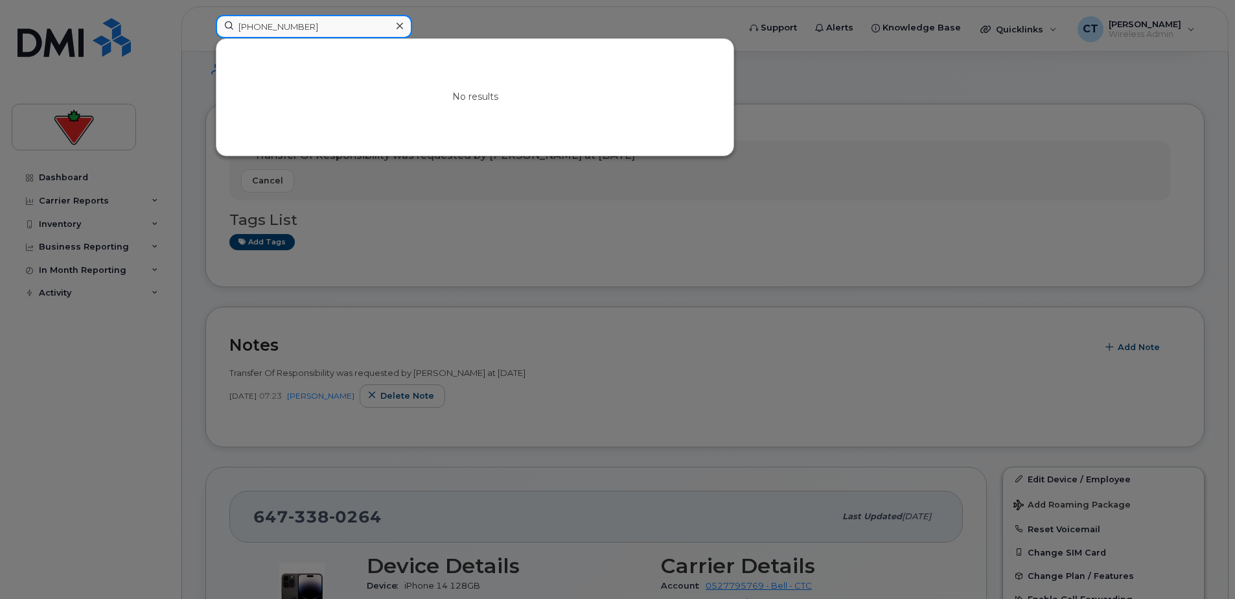
drag, startPoint x: 325, startPoint y: 27, endPoint x: 47, endPoint y: 27, distance: 278.1
click at [205, 27] on div "343-429-5120 No results" at bounding box center [472, 29] width 535 height 29
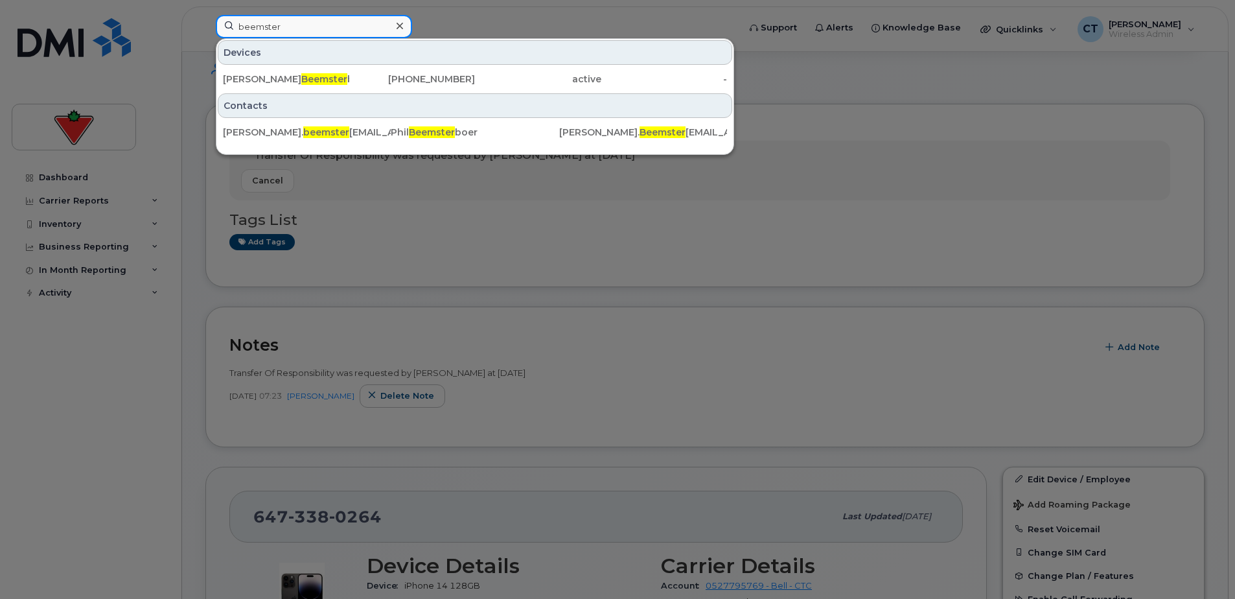
type input "beemster"
click at [376, 73] on div "416-707-2439" at bounding box center [412, 78] width 126 height 23
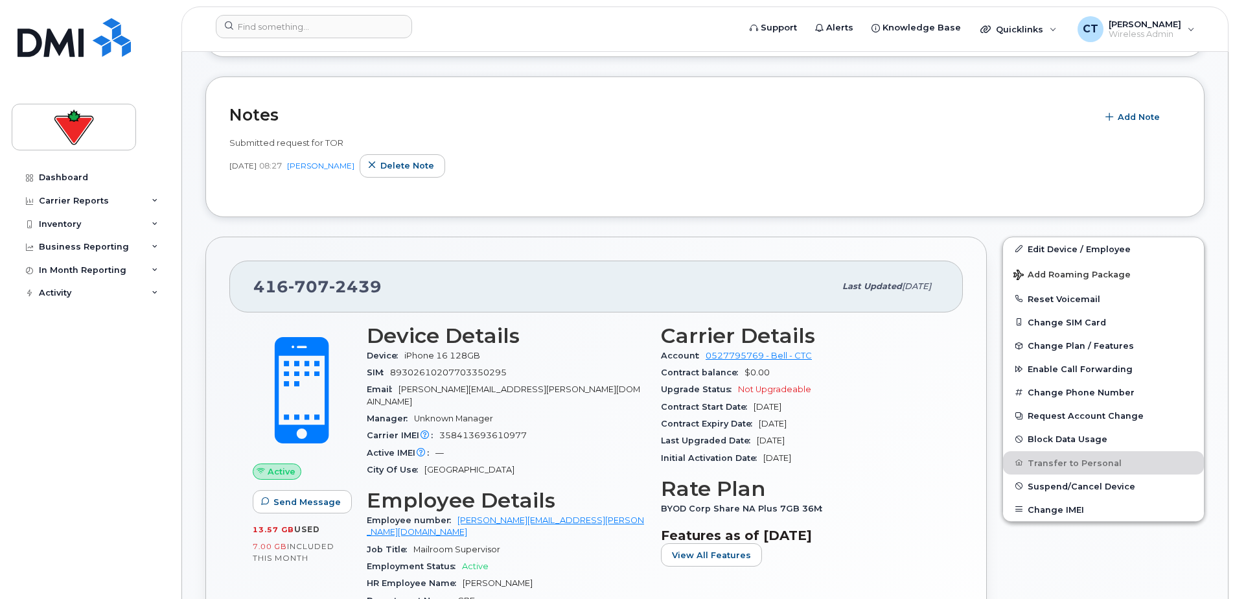
scroll to position [259, 0]
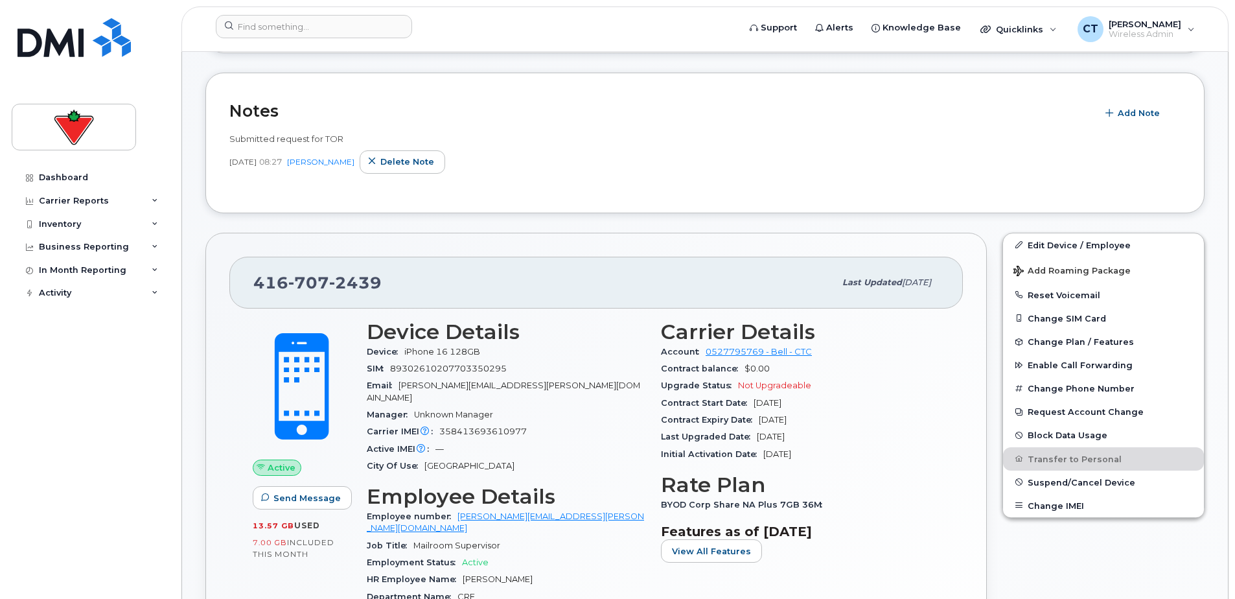
click at [338, 276] on span "2439" at bounding box center [355, 282] width 52 height 19
copy span "416 707 2439"
click at [478, 272] on div "416 707 2439" at bounding box center [543, 282] width 581 height 27
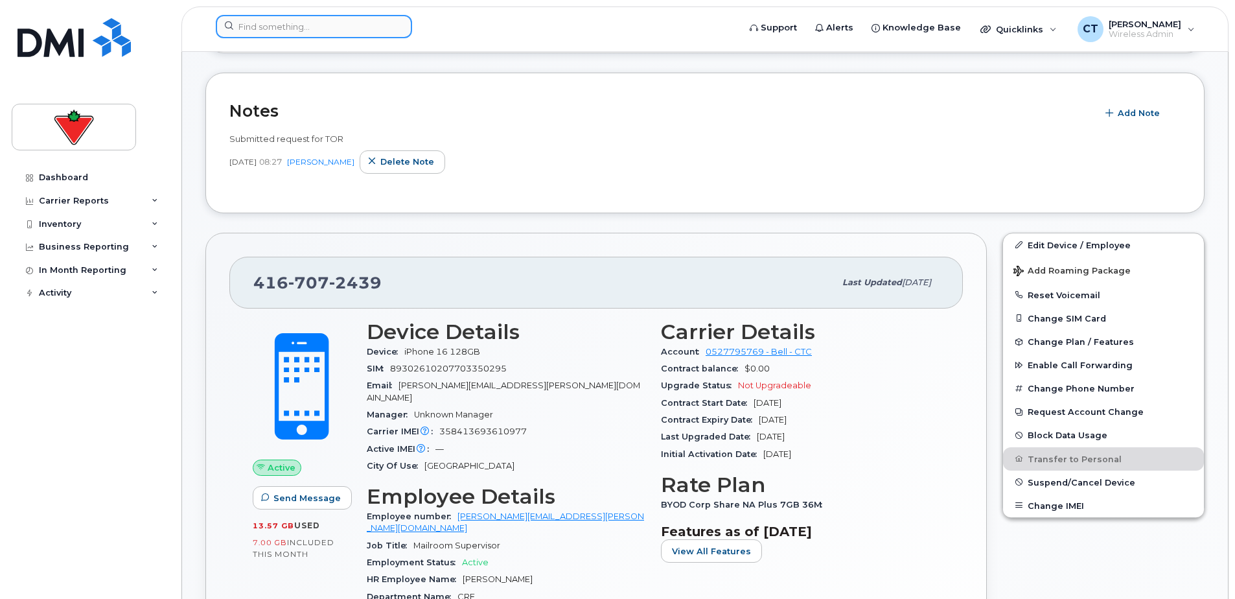
click at [325, 30] on input at bounding box center [314, 26] width 196 height 23
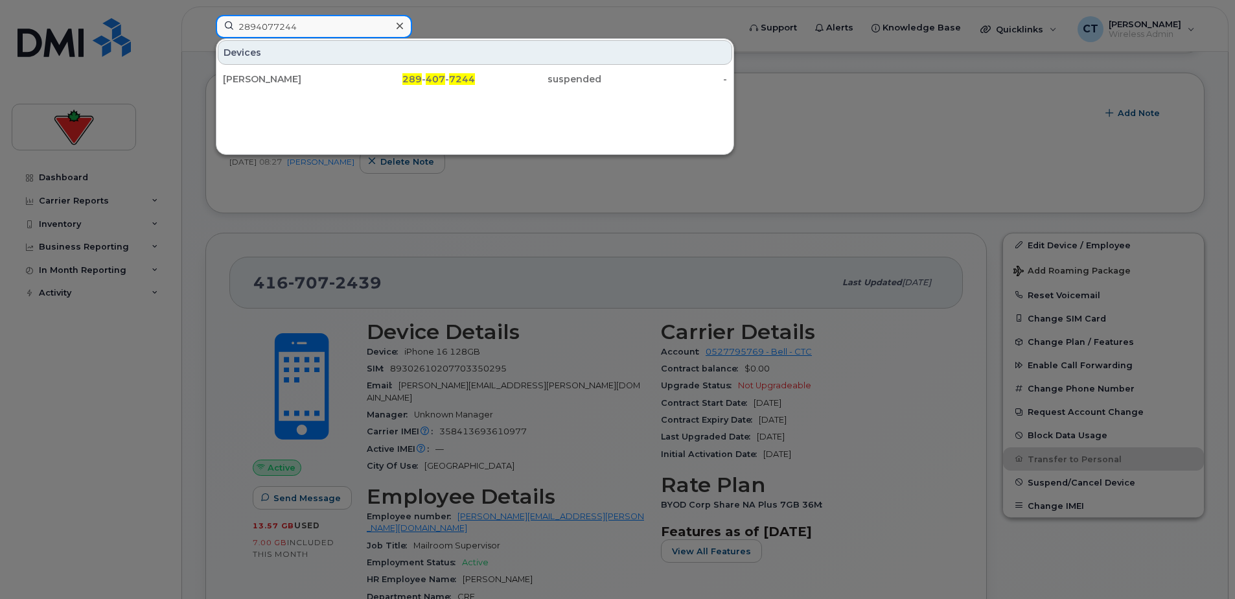
type input "2894077244"
click at [417, 76] on span "289" at bounding box center [411, 79] width 19 height 12
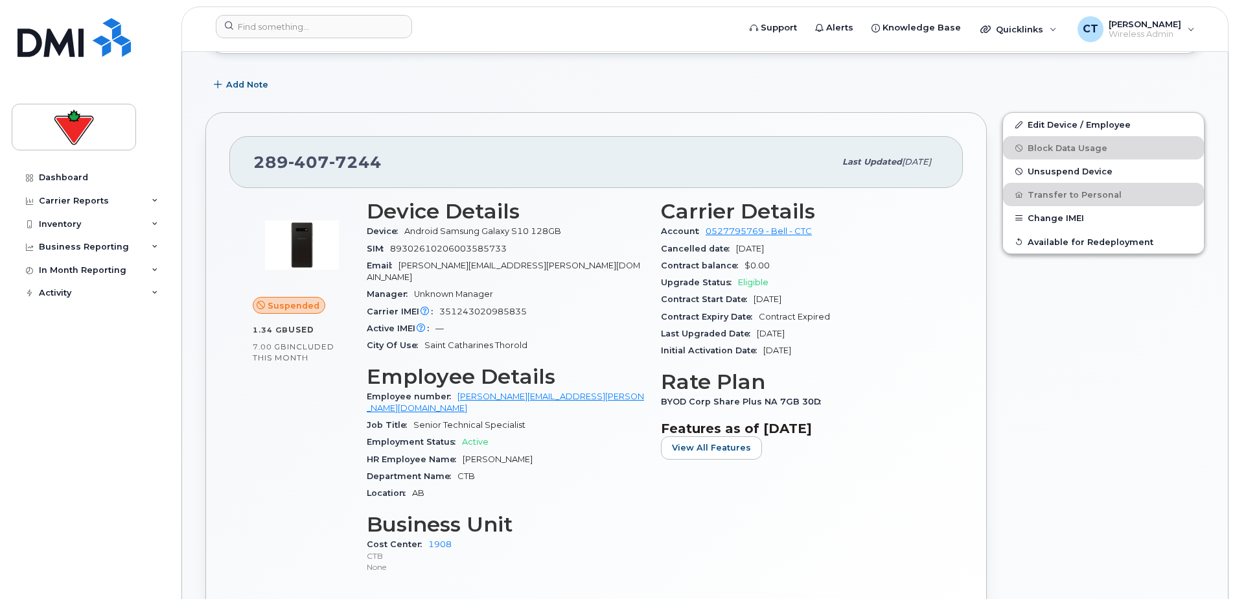
scroll to position [259, 0]
click at [43, 43] on img at bounding box center [73, 37] width 113 height 39
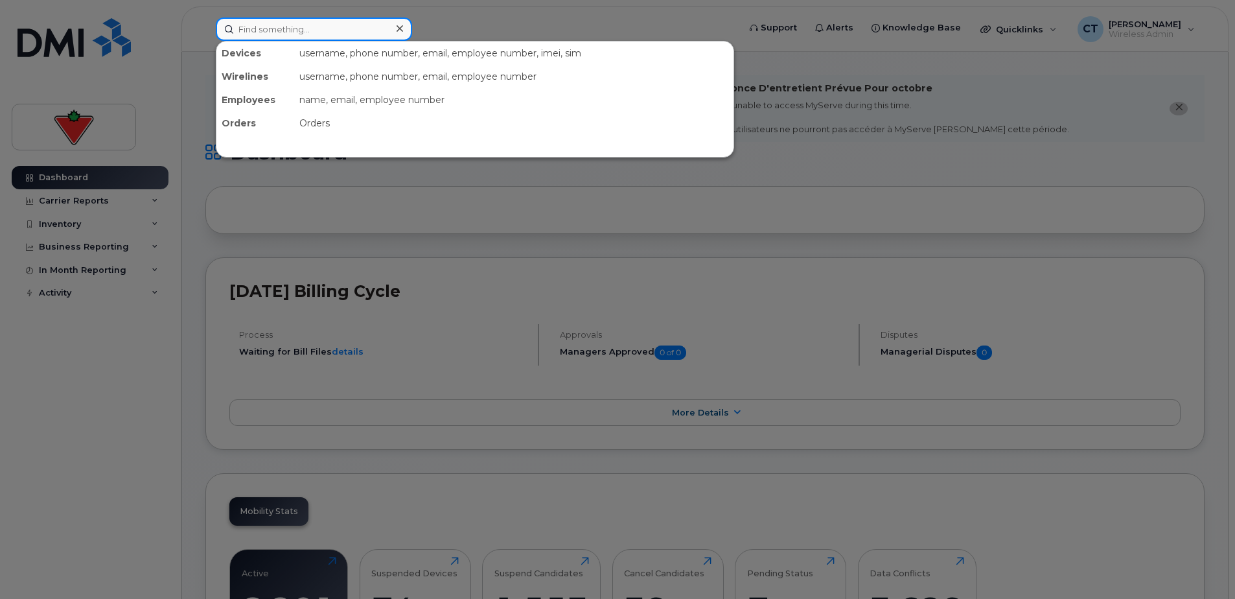
click at [316, 27] on input at bounding box center [314, 28] width 196 height 23
paste input "[PERSON_NAME]"
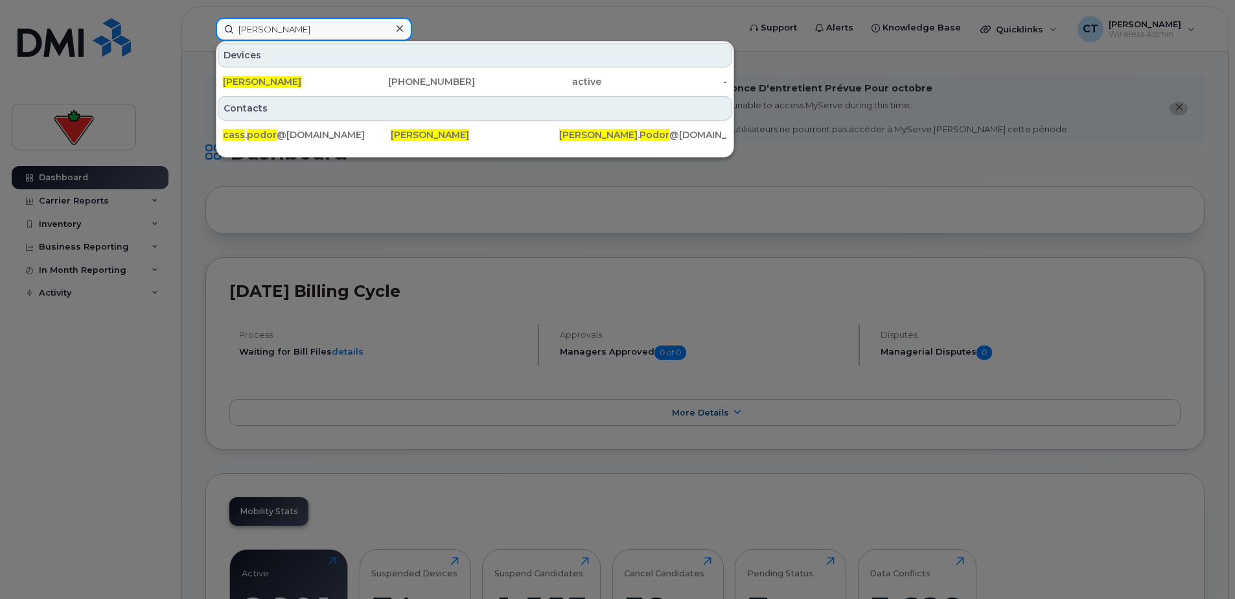
type input "[PERSON_NAME]"
click at [435, 72] on div "[PHONE_NUMBER]" at bounding box center [412, 81] width 126 height 23
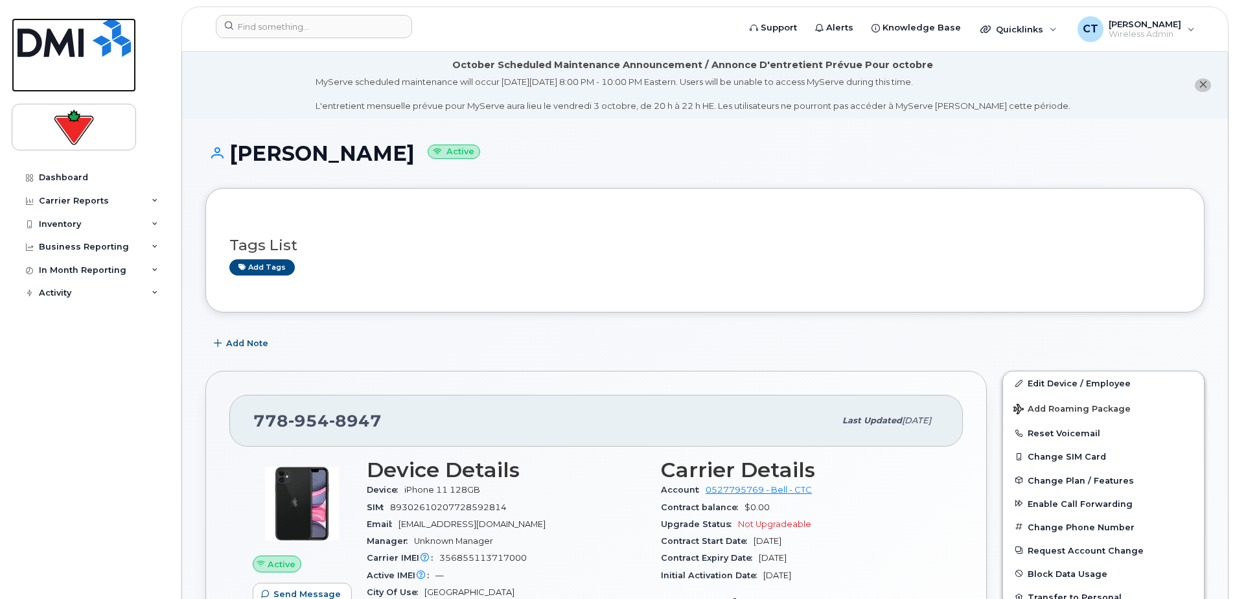
click at [69, 44] on img at bounding box center [73, 37] width 113 height 39
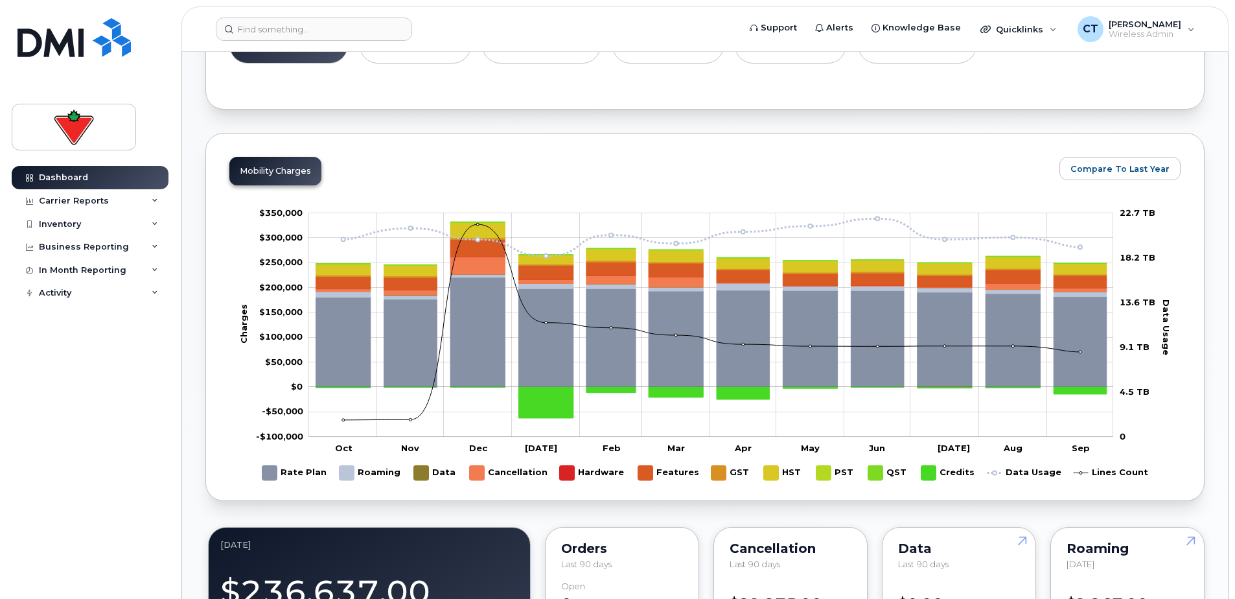
scroll to position [614, 0]
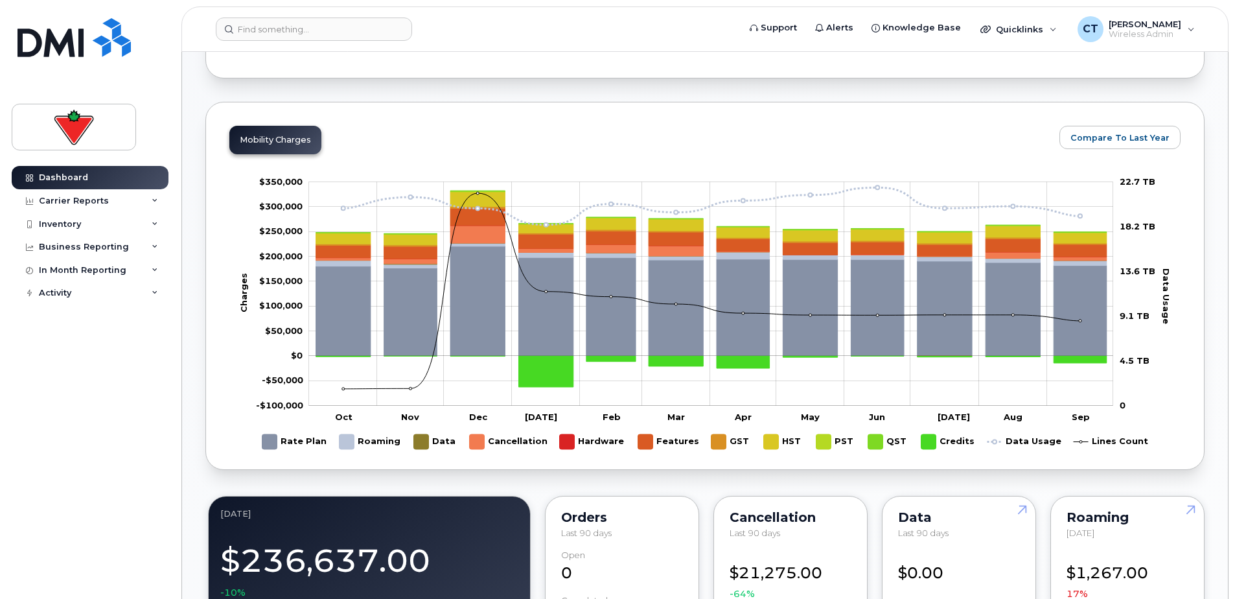
click at [216, 115] on div "Mobility Charges Compare To Last Year Zoom Out Charges -$100,000 -$200,000 -$15…" at bounding box center [704, 286] width 999 height 368
click at [209, 119] on div "Mobility Charges Compare To Last Year Zoom Out Charges -$100,000 -$200,000 -$15…" at bounding box center [704, 286] width 999 height 368
click at [216, 111] on div "Mobility Charges Compare To Last Year Zoom Out Charges -$100,000 -$200,000 -$15…" at bounding box center [704, 286] width 999 height 368
click at [192, 89] on div "October Scheduled Maintenance Announcement / Annonce D'entretient Prévue Pour o…" at bounding box center [705, 577] width 1046 height 2281
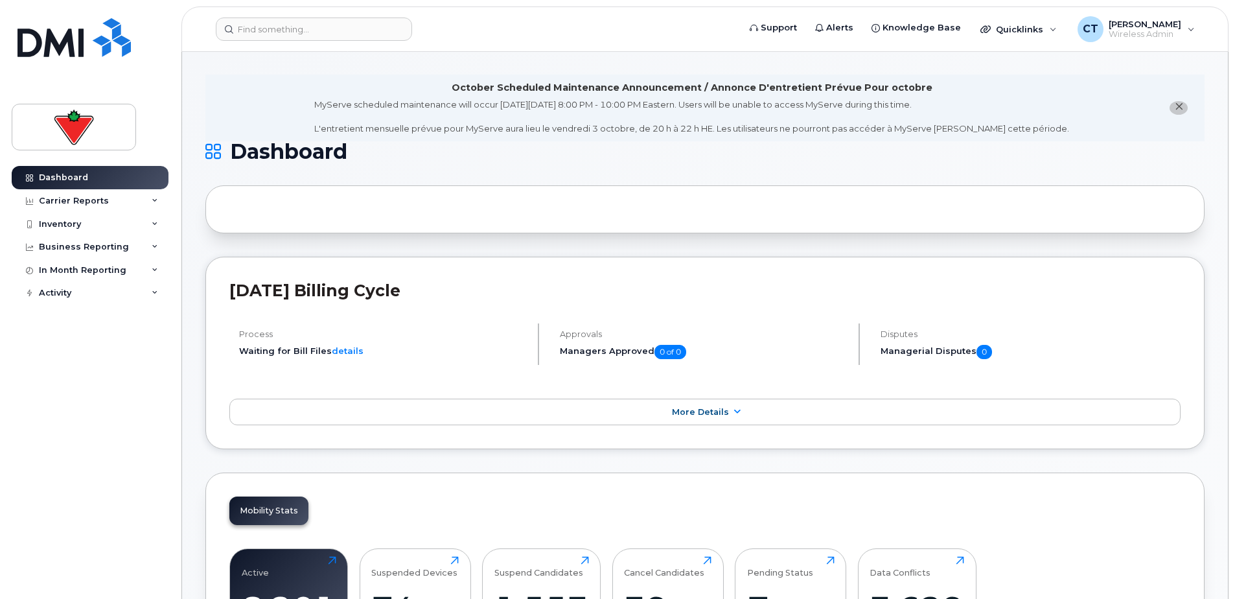
scroll to position [0, 0]
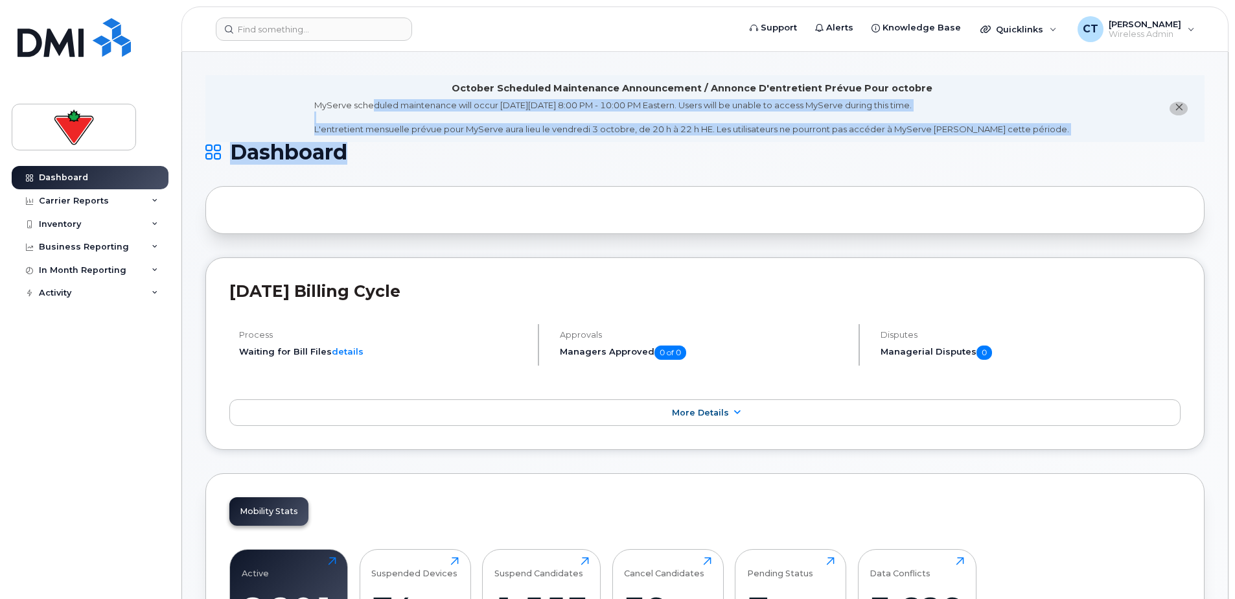
drag, startPoint x: 399, startPoint y: 76, endPoint x: 1016, endPoint y: 154, distance: 622.6
drag, startPoint x: 1016, startPoint y: 154, endPoint x: 1106, endPoint y: 148, distance: 89.6
click at [1106, 148] on h1 "Dashboard" at bounding box center [701, 152] width 993 height 21
click at [1095, 128] on li "October Scheduled Maintenance Announcement / Annonce D'entretient Prévue Pour o…" at bounding box center [704, 108] width 999 height 67
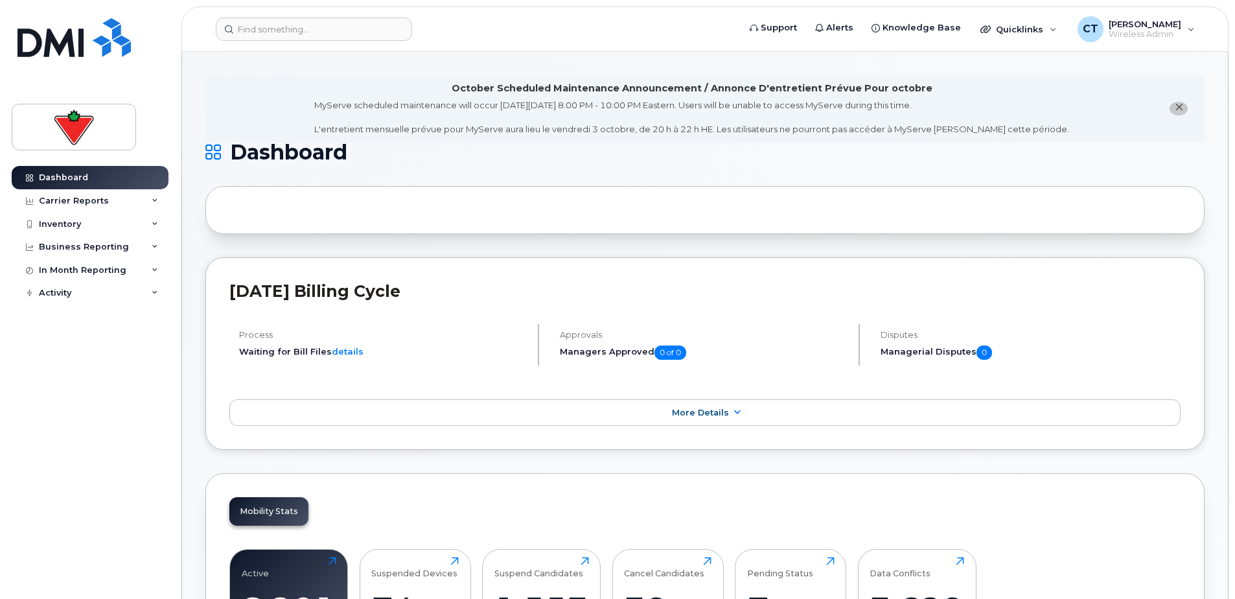
scroll to position [324, 0]
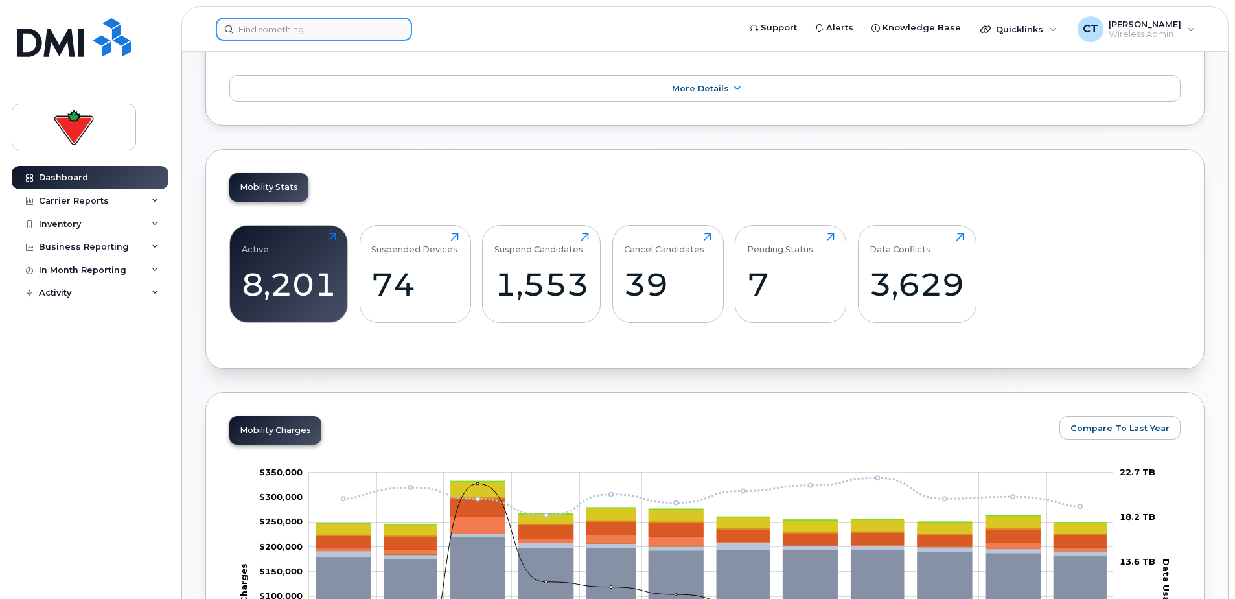
click at [281, 28] on input at bounding box center [314, 28] width 196 height 23
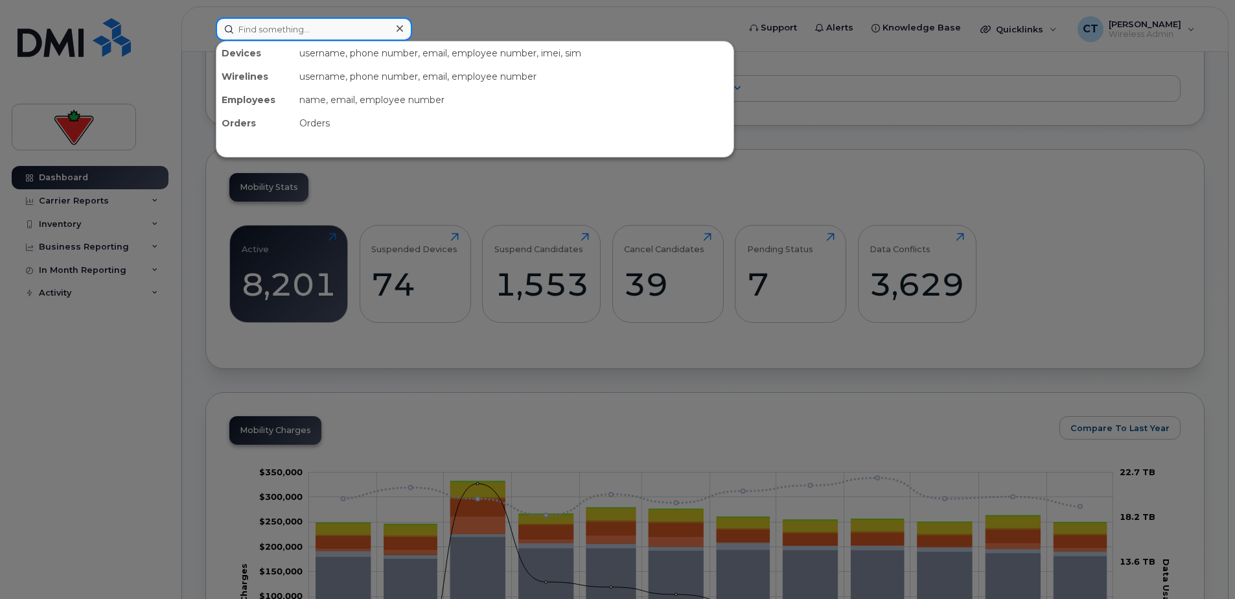
paste input "[PERSON_NAME]"
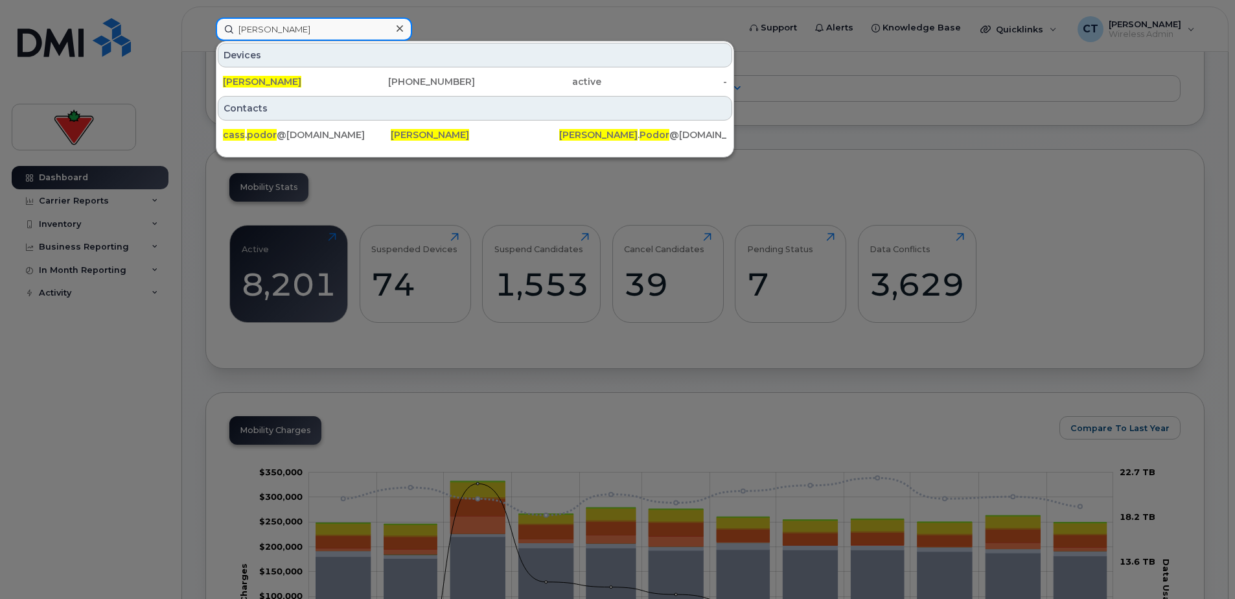
type input "[PERSON_NAME]"
click at [368, 78] on div "778-954-8947" at bounding box center [412, 81] width 126 height 13
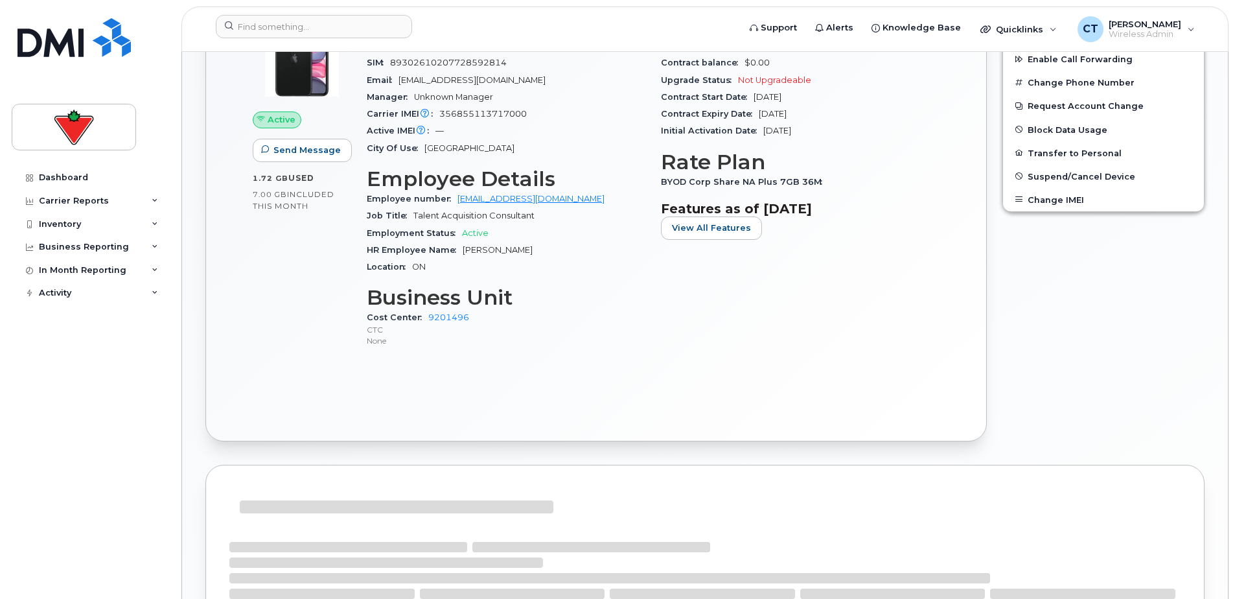
scroll to position [444, 0]
click at [1055, 177] on span "Suspend/Cancel Device" at bounding box center [1082, 177] width 108 height 10
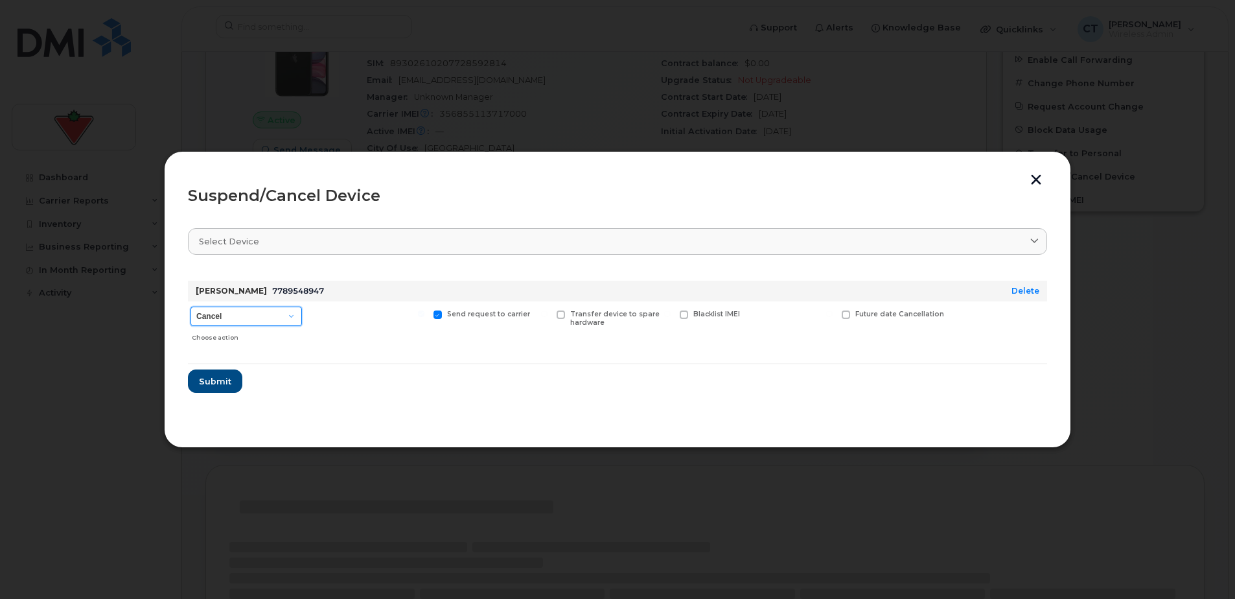
click at [259, 315] on select "Cancel Suspend - Extend Suspension Suspend - Reduced Rate Suspend - Full Rate S…" at bounding box center [246, 316] width 111 height 19
select select "[object Object]"
click at [191, 307] on select "Cancel Suspend - Extend Suspension Suspend - Reduced Rate Suspend - Full Rate S…" at bounding box center [246, 316] width 111 height 19
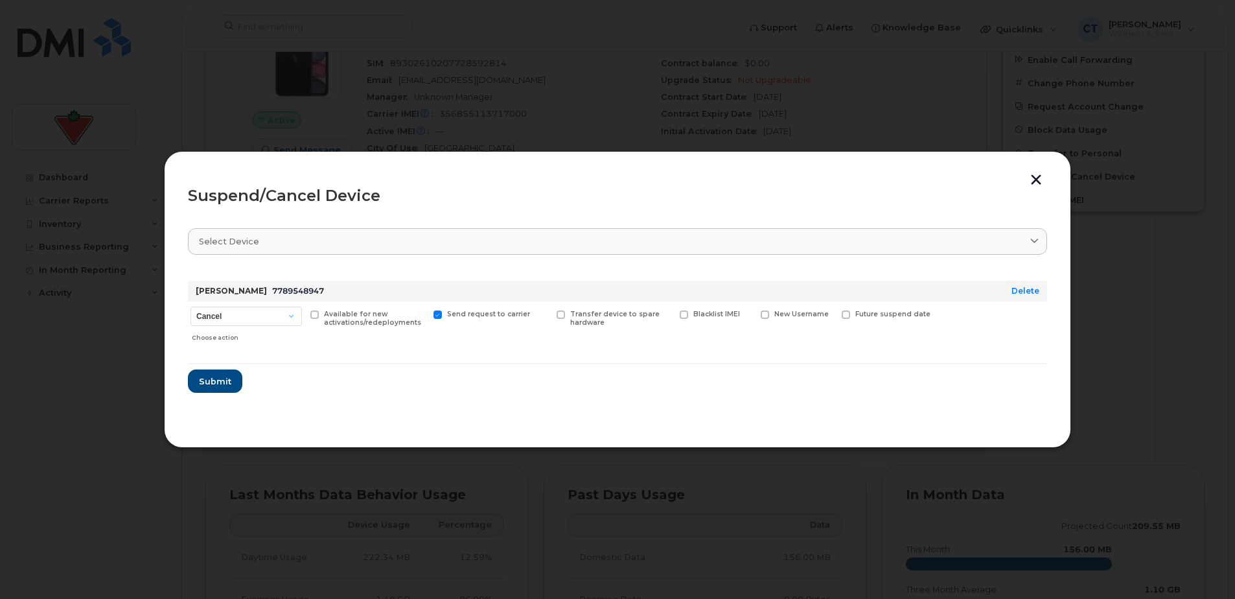
click at [1034, 183] on button "button" at bounding box center [1036, 181] width 19 height 14
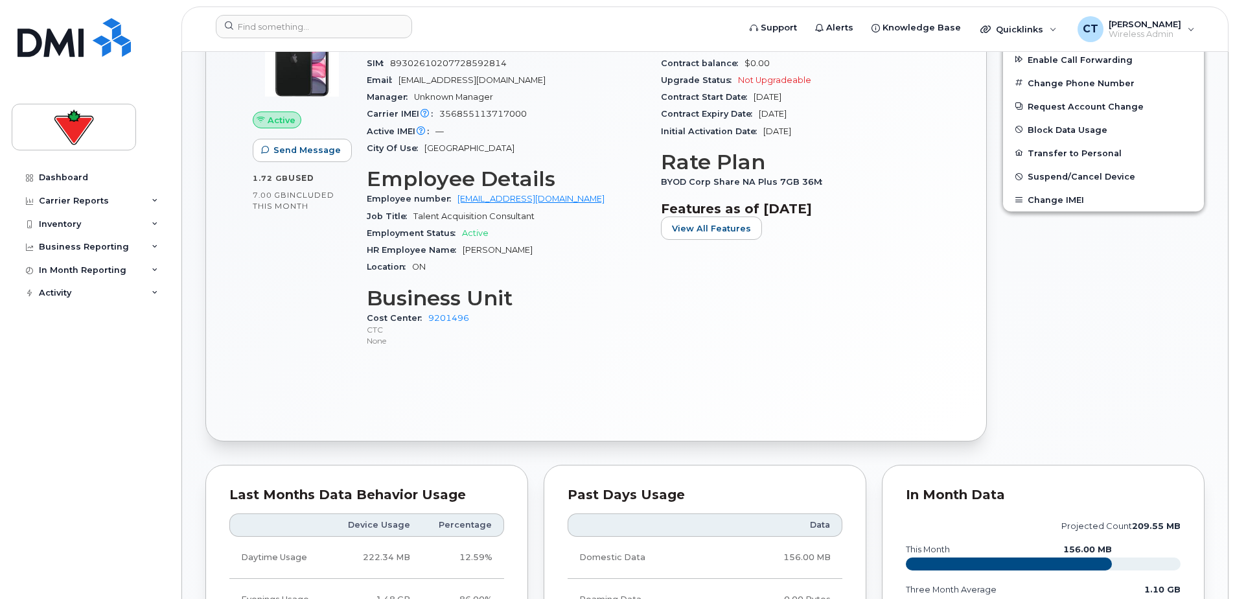
click at [1043, 175] on span "Suspend/Cancel Device" at bounding box center [1082, 177] width 108 height 10
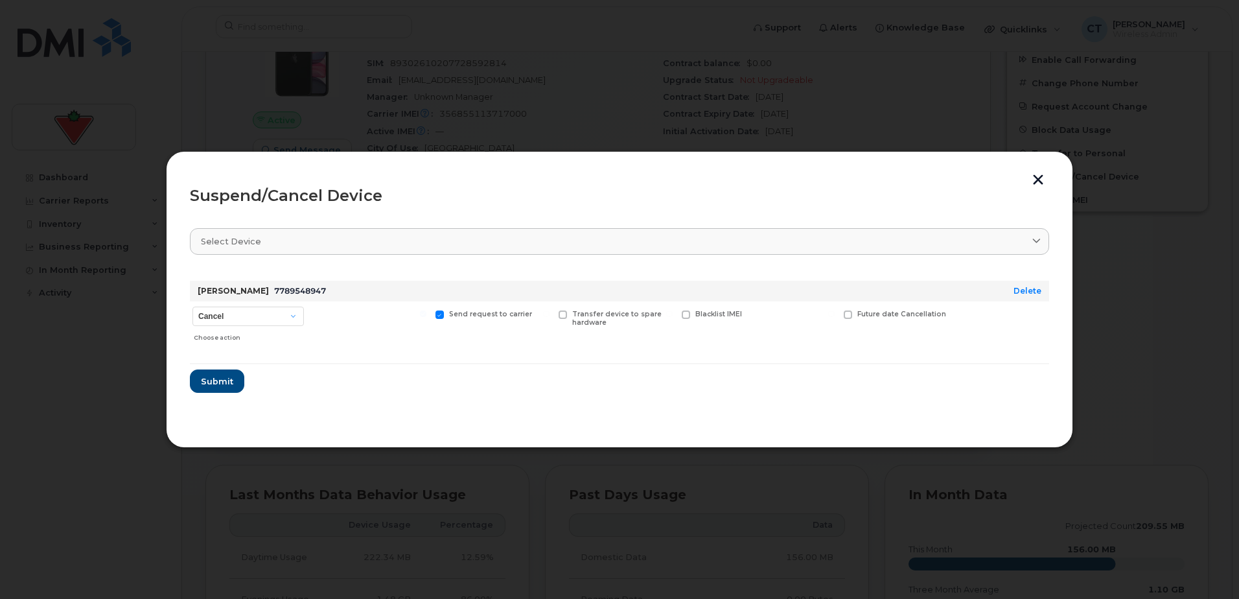
drag, startPoint x: 849, startPoint y: 314, endPoint x: 852, endPoint y: 321, distance: 8.4
click at [850, 314] on span at bounding box center [848, 314] width 8 height 8
click at [835, 314] on input "Future date Cancellation" at bounding box center [831, 313] width 6 height 6
checkbox input "true"
click at [1046, 180] on button "button" at bounding box center [1038, 181] width 19 height 14
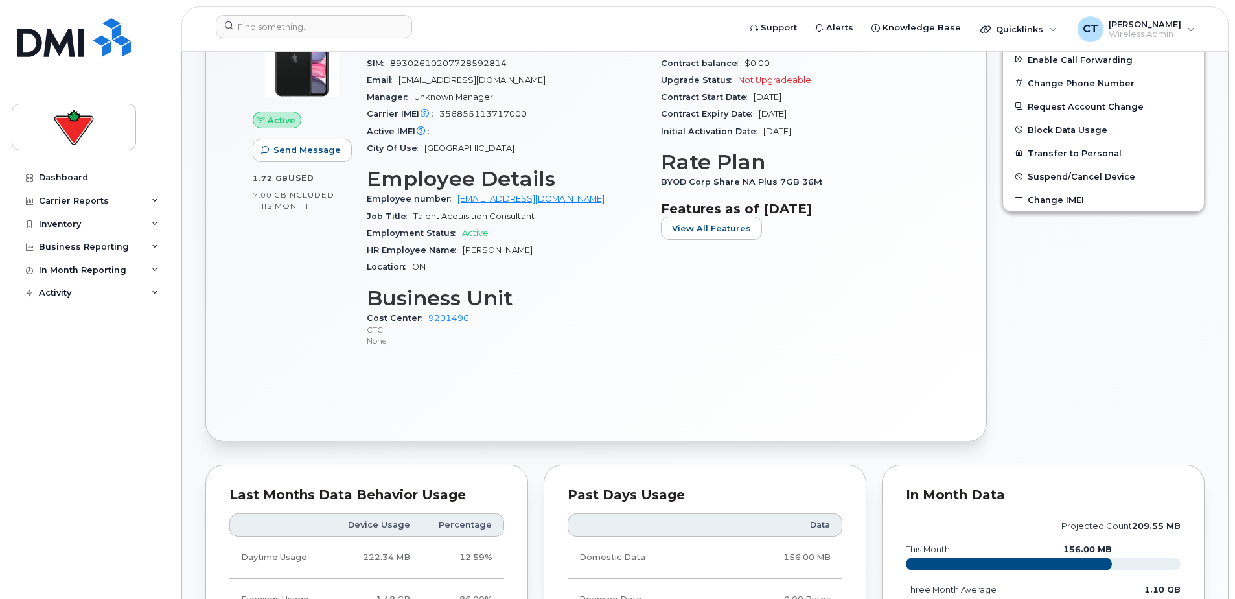
click at [1060, 175] on span "Suspend/Cancel Device" at bounding box center [1082, 177] width 108 height 10
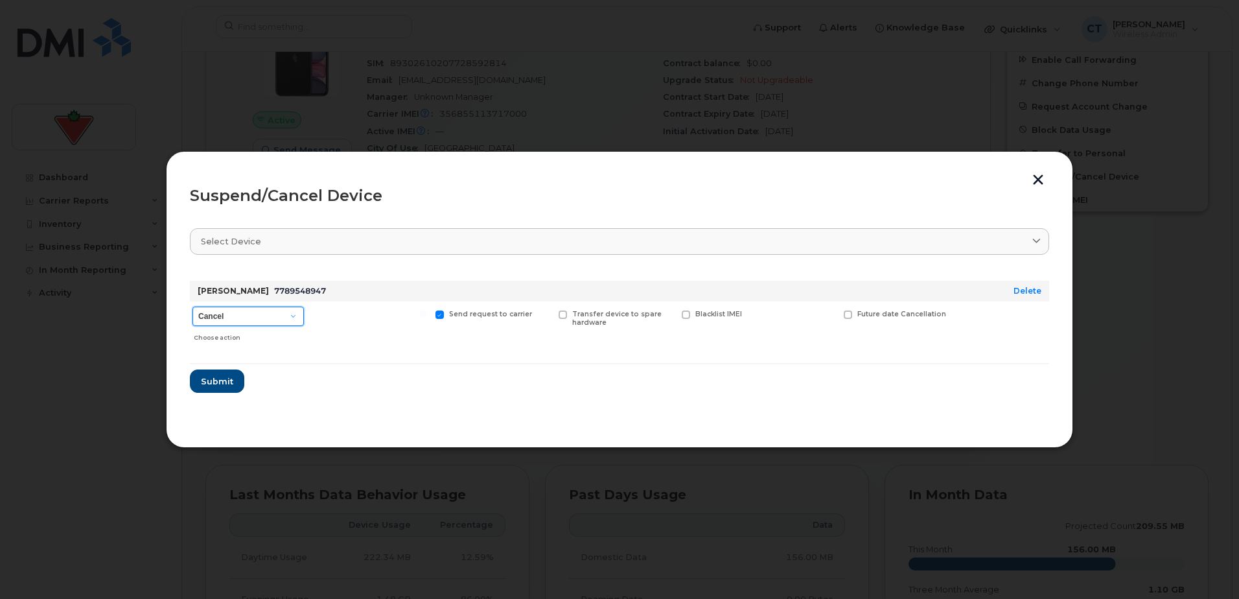
click at [242, 310] on select "Cancel Suspend - Extend Suspension Suspend - Reduced Rate Suspend - Full Rate S…" at bounding box center [247, 316] width 111 height 19
select select "[object Object]"
click at [192, 307] on select "Cancel Suspend - Extend Suspension Suspend - Reduced Rate Suspend - Full Rate S…" at bounding box center [247, 316] width 111 height 19
click at [1045, 171] on div "Suspend/Cancel Device Select device Type first three symbols or more Cass Podor…" at bounding box center [619, 299] width 907 height 297
click at [1045, 181] on button "button" at bounding box center [1038, 181] width 19 height 14
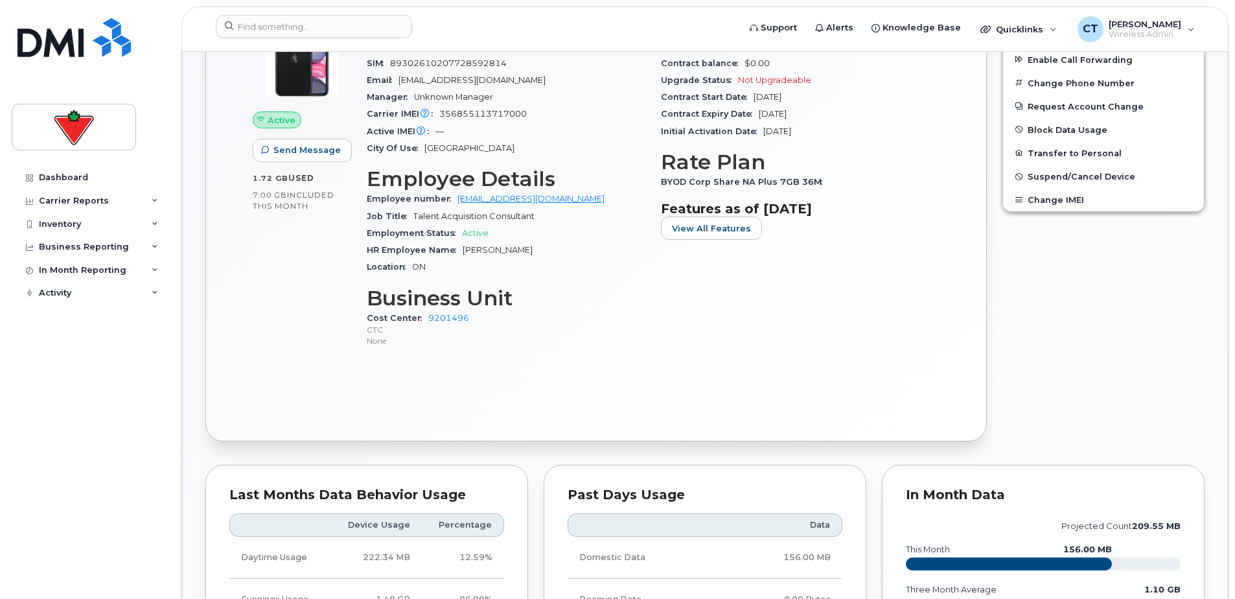
click at [1053, 172] on span "Suspend/Cancel Device" at bounding box center [1082, 177] width 108 height 10
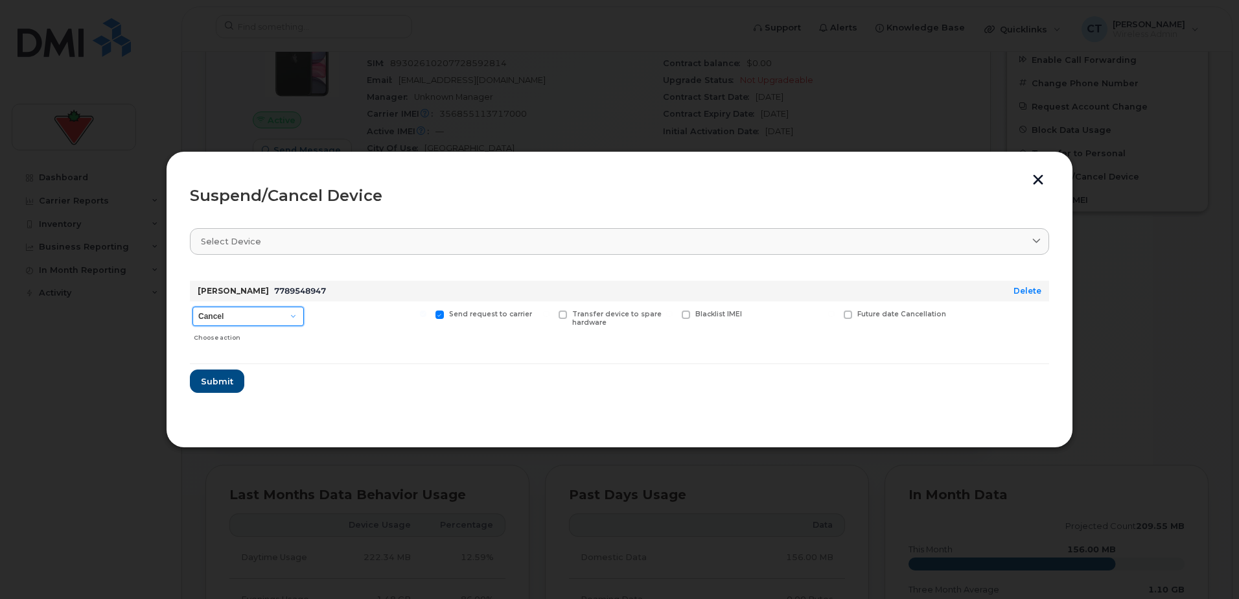
click at [257, 315] on select "Cancel Suspend - Extend Suspension Suspend - Reduced Rate Suspend - Full Rate S…" at bounding box center [247, 316] width 111 height 19
click at [192, 307] on select "Cancel Suspend - Extend Suspension Suspend - Reduced Rate Suspend - Full Rate S…" at bounding box center [247, 316] width 111 height 19
click at [865, 320] on div "Future date Cancellation" at bounding box center [896, 324] width 110 height 46
click at [866, 320] on div "Future date Cancellation" at bounding box center [896, 324] width 110 height 46
click at [874, 314] on span "Future date Cancellation" at bounding box center [901, 314] width 89 height 8
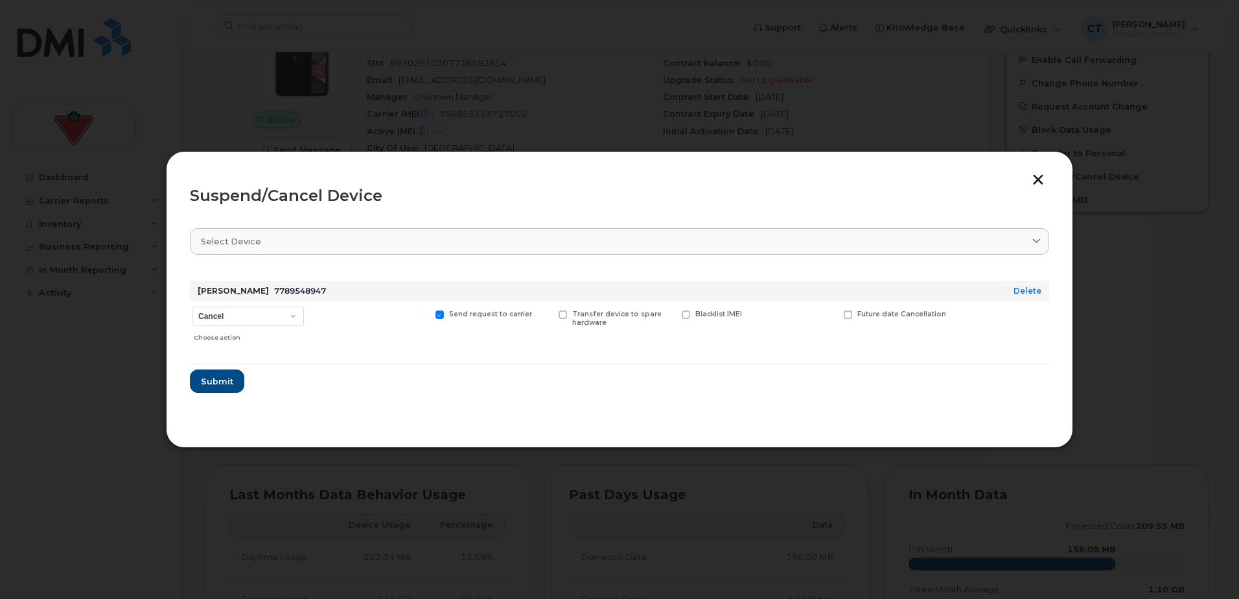
click at [835, 314] on input "Future date Cancellation" at bounding box center [831, 313] width 6 height 6
checkbox input "true"
click at [904, 335] on input "date" at bounding box center [896, 334] width 105 height 23
click at [935, 334] on input "date" at bounding box center [896, 334] width 105 height 23
type input "2025-10-24"
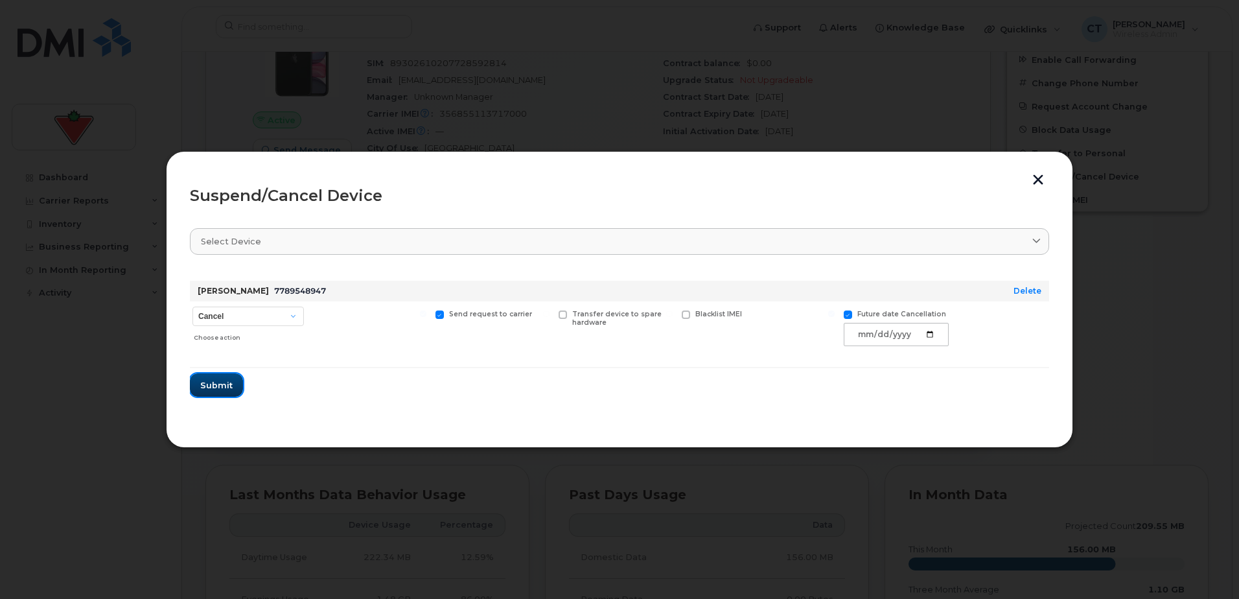
click at [216, 384] on span "Submit" at bounding box center [216, 385] width 32 height 12
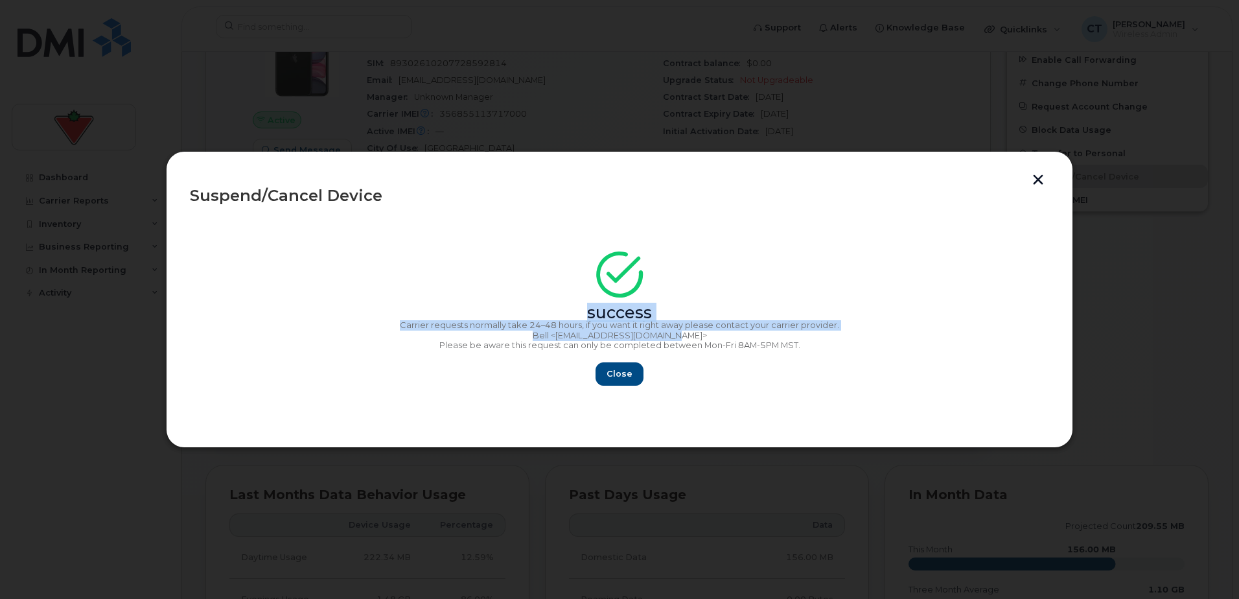
drag, startPoint x: 588, startPoint y: 307, endPoint x: 692, endPoint y: 332, distance: 107.2
click at [692, 332] on div "success Carrier requests normally take 24–48 hours, if you want it right away p…" at bounding box center [619, 322] width 859 height 126
drag, startPoint x: 692, startPoint y: 332, endPoint x: 498, endPoint y: 333, distance: 194.4
click at [522, 333] on p "Bell <wirelessbbmcare@bell.ca>" at bounding box center [619, 336] width 859 height 10
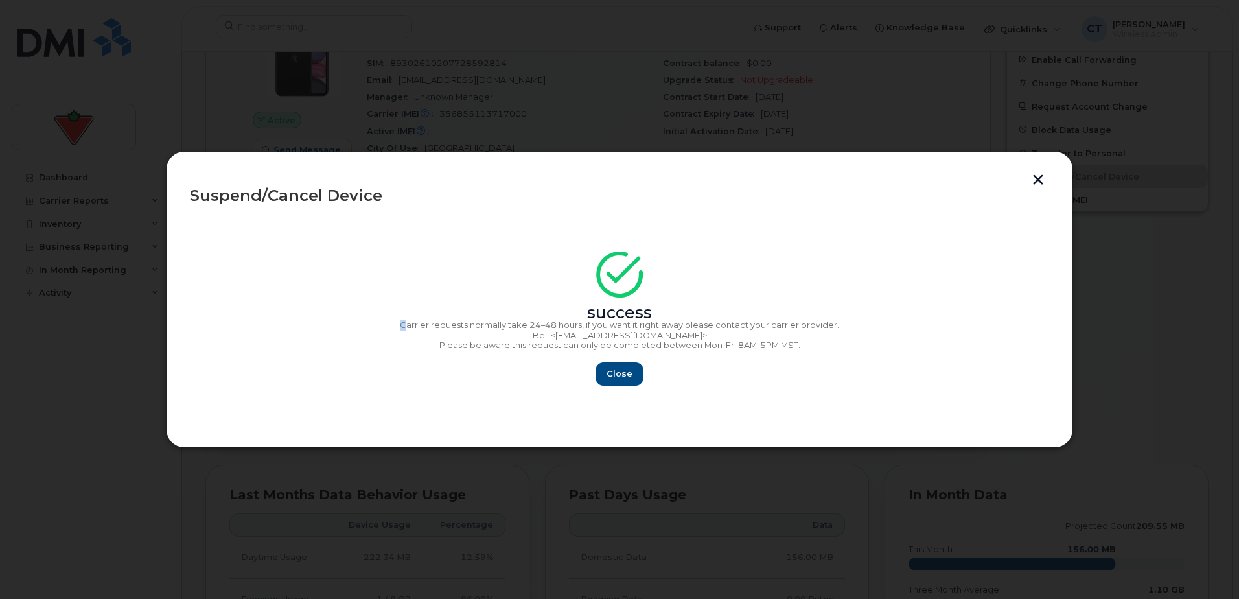
drag, startPoint x: 404, startPoint y: 320, endPoint x: 415, endPoint y: 320, distance: 11.7
click at [415, 320] on p "Carrier requests normally take 24–48 hours, if you want it right away please co…" at bounding box center [619, 325] width 859 height 10
click at [633, 376] on button "Close" at bounding box center [619, 373] width 47 height 23
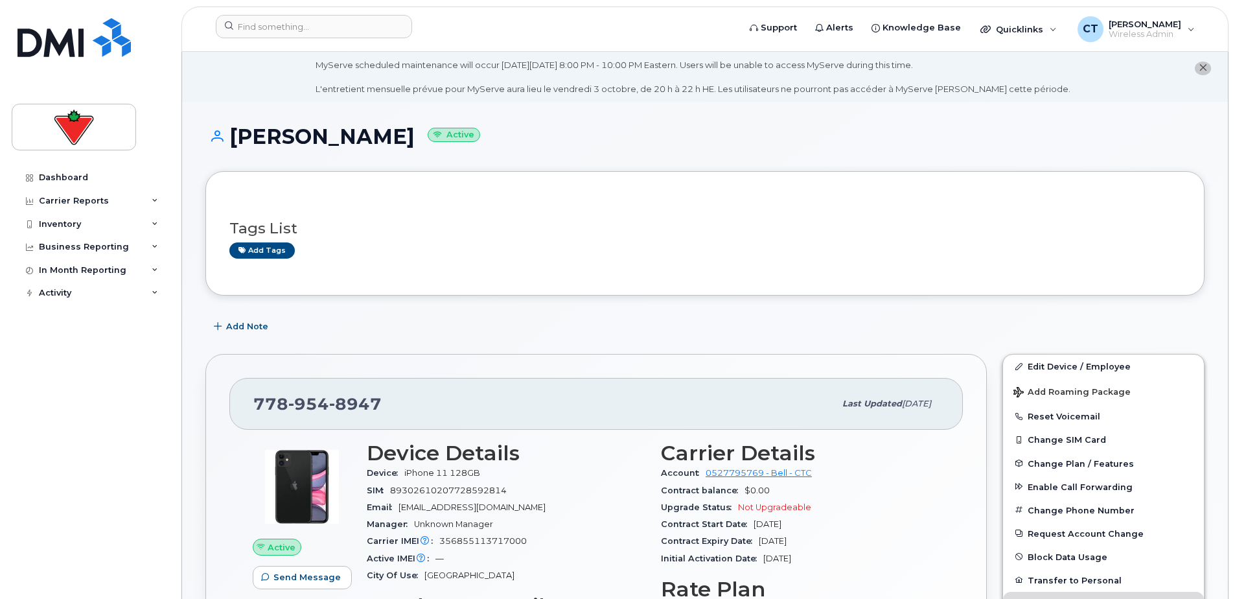
scroll to position [0, 0]
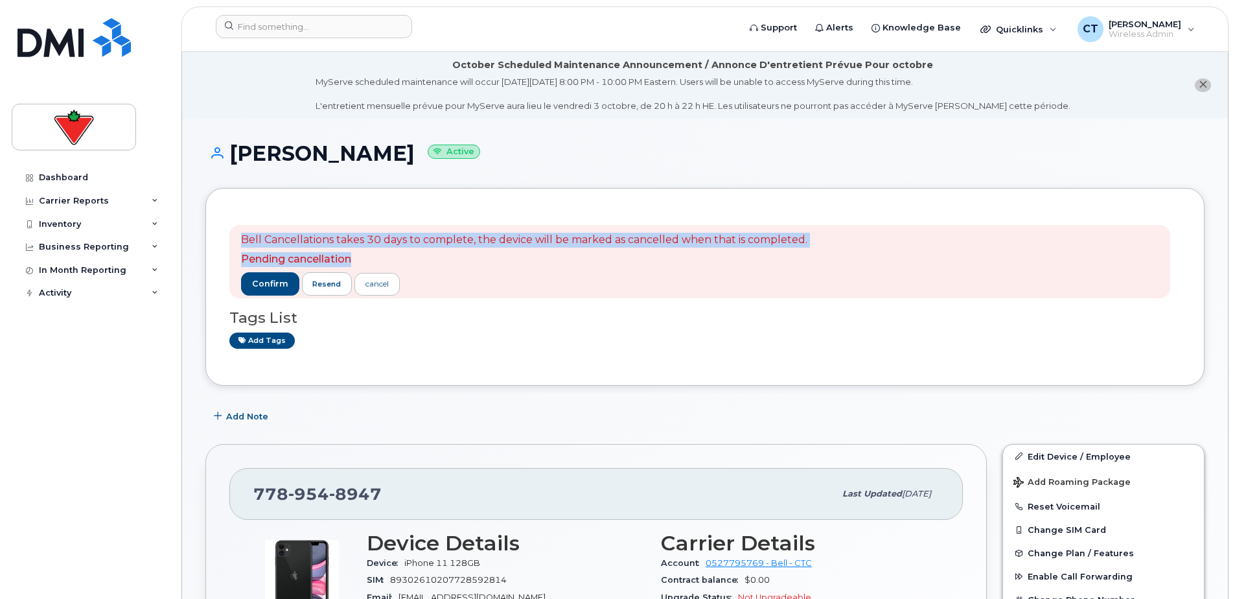
drag, startPoint x: 239, startPoint y: 239, endPoint x: 504, endPoint y: 251, distance: 266.0
click at [504, 251] on div "Bell Cancellations takes 30 days to complete, the device will be marked as canc…" at bounding box center [699, 262] width 941 height 74
click at [509, 253] on p "Pending cancellation" at bounding box center [524, 259] width 566 height 15
drag, startPoint x: 469, startPoint y: 240, endPoint x: 810, endPoint y: 248, distance: 341.0
click at [810, 248] on div "Bell Cancellations takes 30 days to complete, the device will be marked as canc…" at bounding box center [699, 262] width 941 height 74
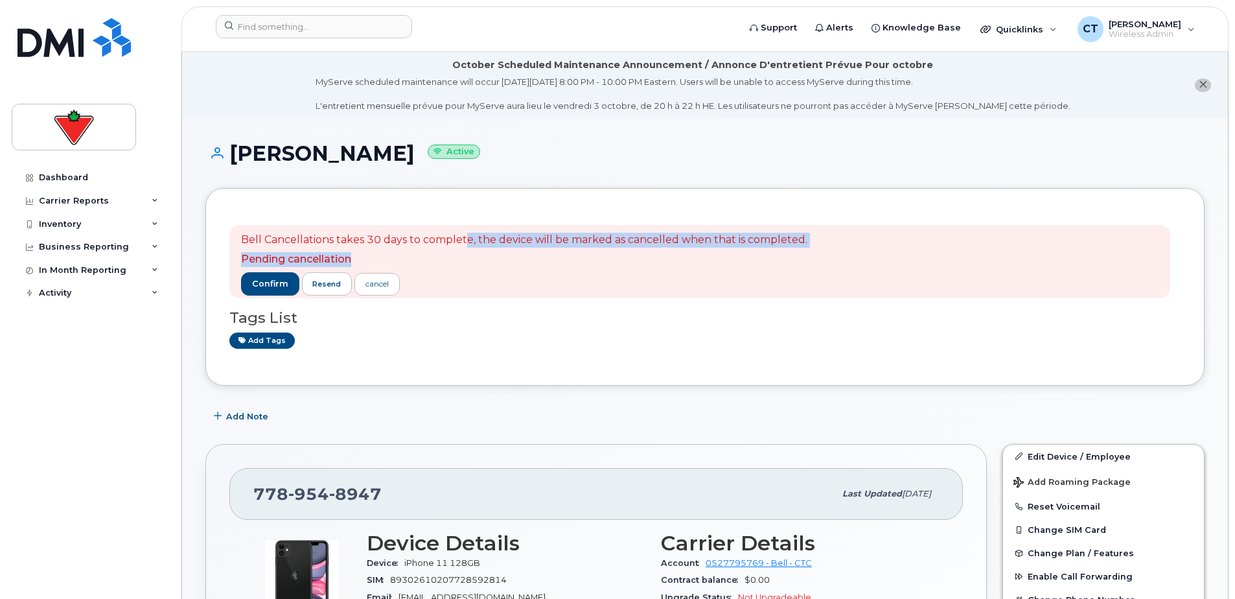
drag, startPoint x: 810, startPoint y: 248, endPoint x: 819, endPoint y: 248, distance: 9.7
click at [819, 248] on div "Bell Cancellations takes 30 days to complete, the device will be marked as canc…" at bounding box center [699, 262] width 941 height 74
drag, startPoint x: 482, startPoint y: 232, endPoint x: 916, endPoint y: 239, distance: 434.3
click at [916, 239] on div "Bell Cancellations takes 30 days to complete, the device will be marked as canc…" at bounding box center [699, 262] width 941 height 74
click at [915, 244] on div "Bell Cancellations takes 30 days to complete, the device will be marked as canc…" at bounding box center [699, 262] width 941 height 74
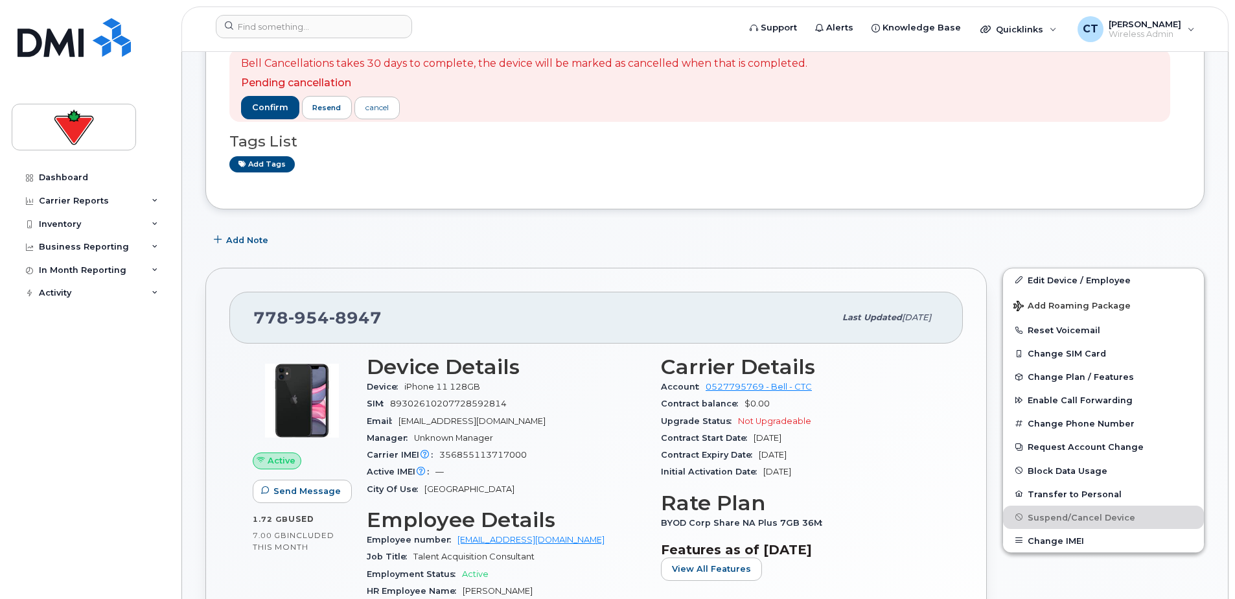
scroll to position [130, 0]
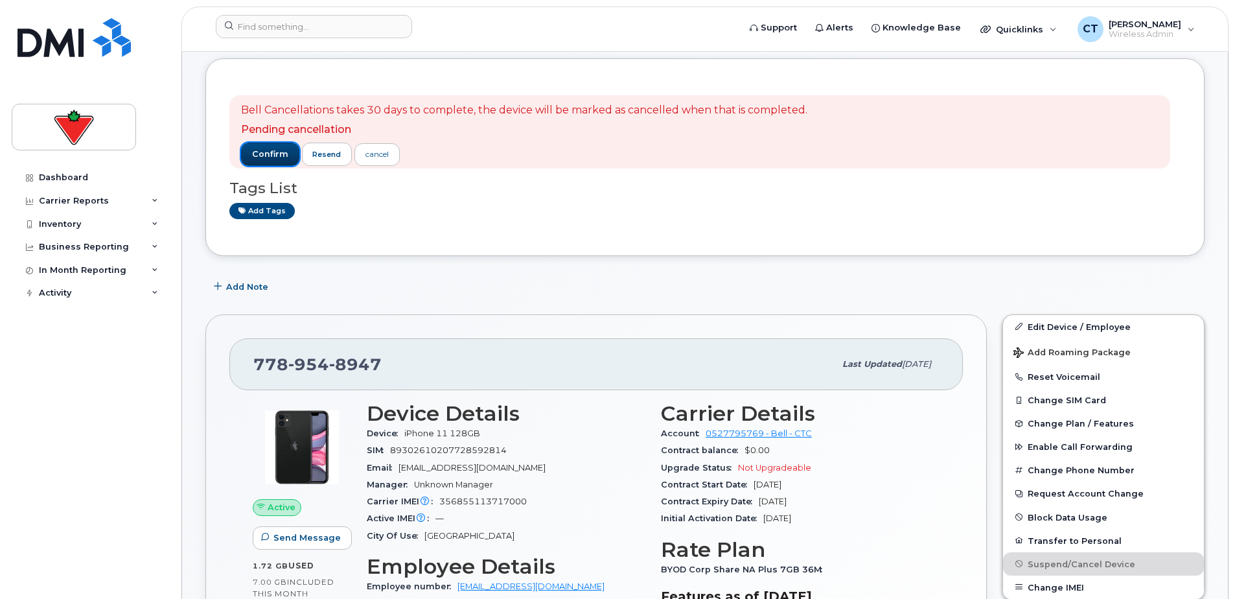
click at [268, 161] on button "confirm" at bounding box center [270, 154] width 58 height 23
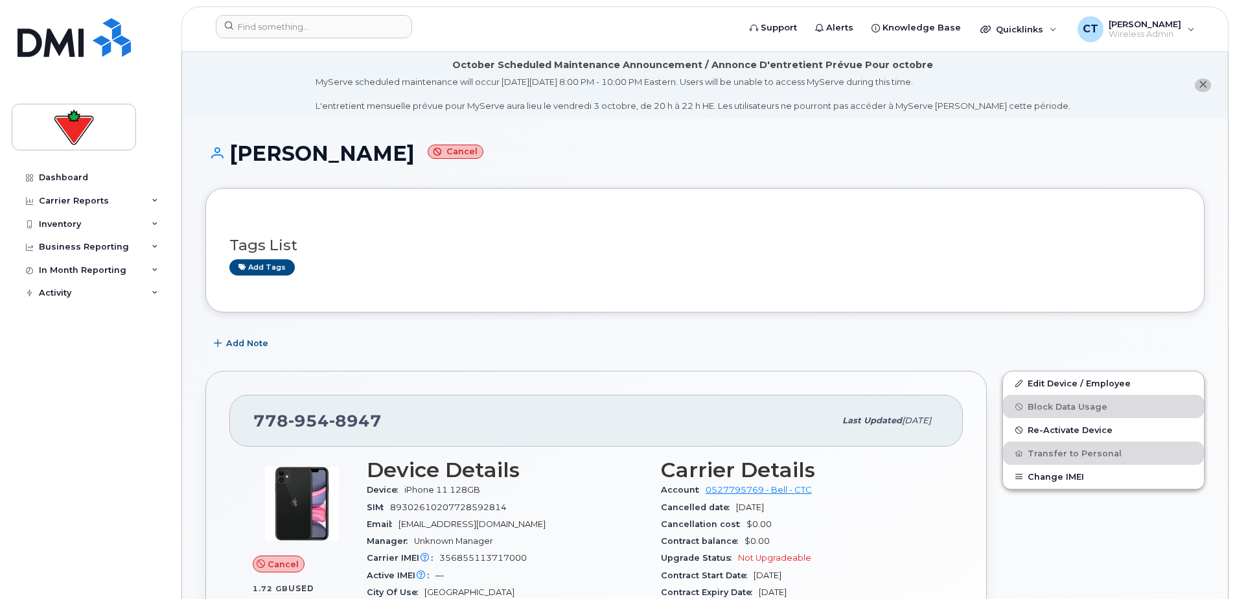
scroll to position [130, 0]
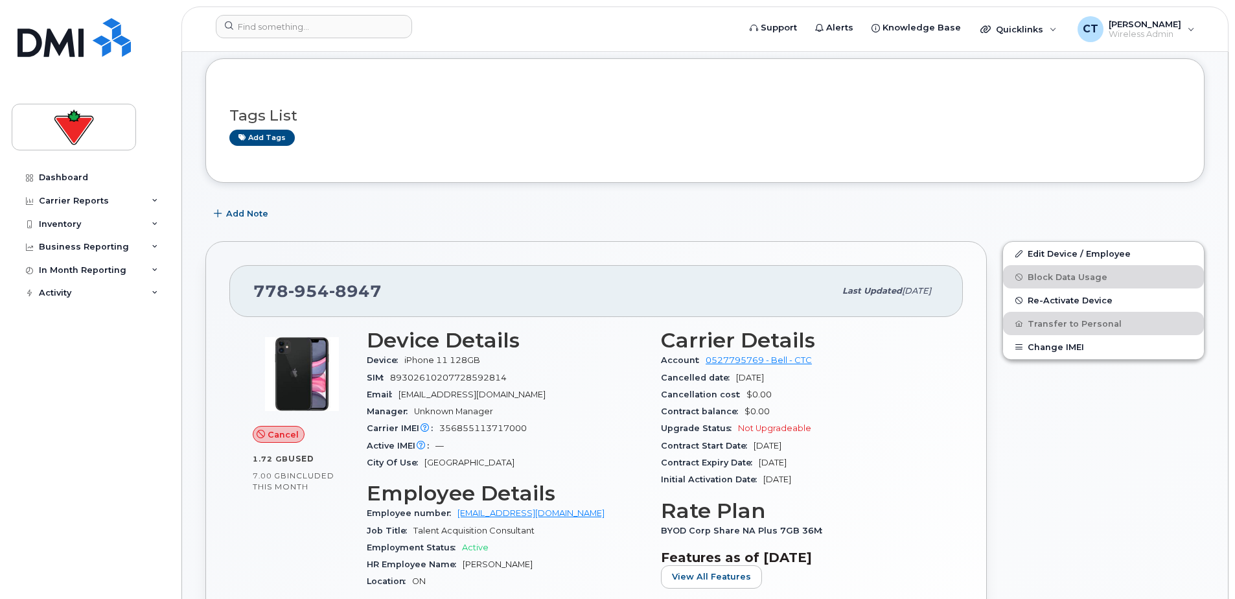
drag, startPoint x: 690, startPoint y: 381, endPoint x: 798, endPoint y: 381, distance: 108.2
click at [798, 381] on div "Cancelled date [DATE]" at bounding box center [800, 377] width 279 height 17
click at [802, 380] on div "Cancelled date [DATE]" at bounding box center [800, 377] width 279 height 17
click at [733, 378] on div "Cancelled date [DATE]" at bounding box center [800, 377] width 279 height 17
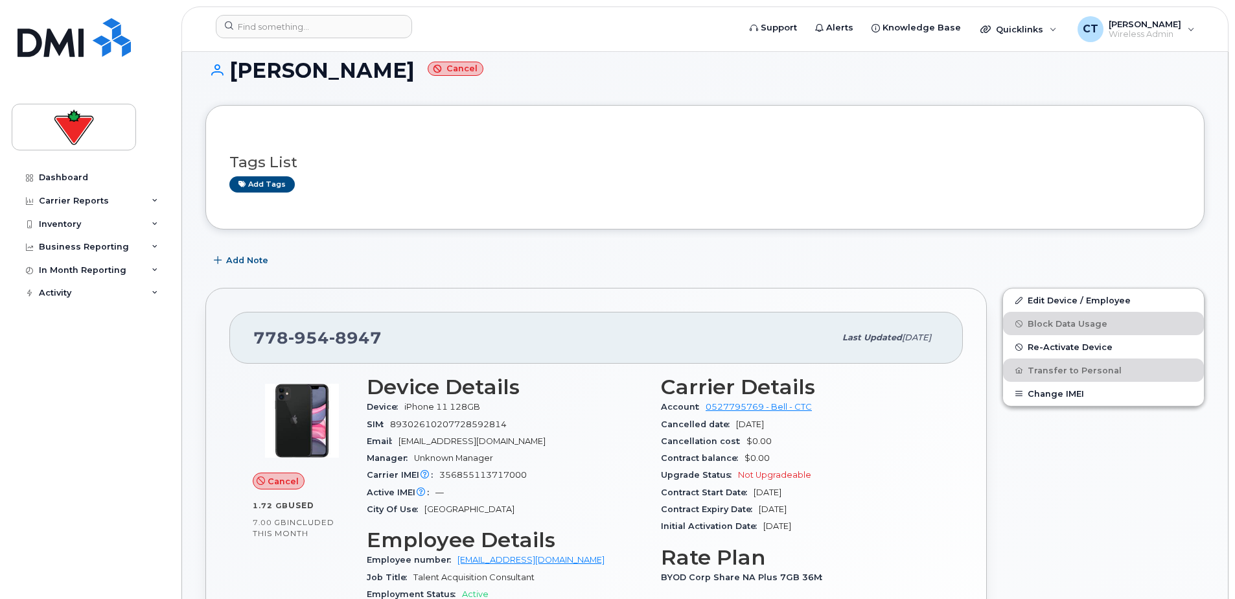
scroll to position [0, 0]
